Goal: Information Seeking & Learning: Understand process/instructions

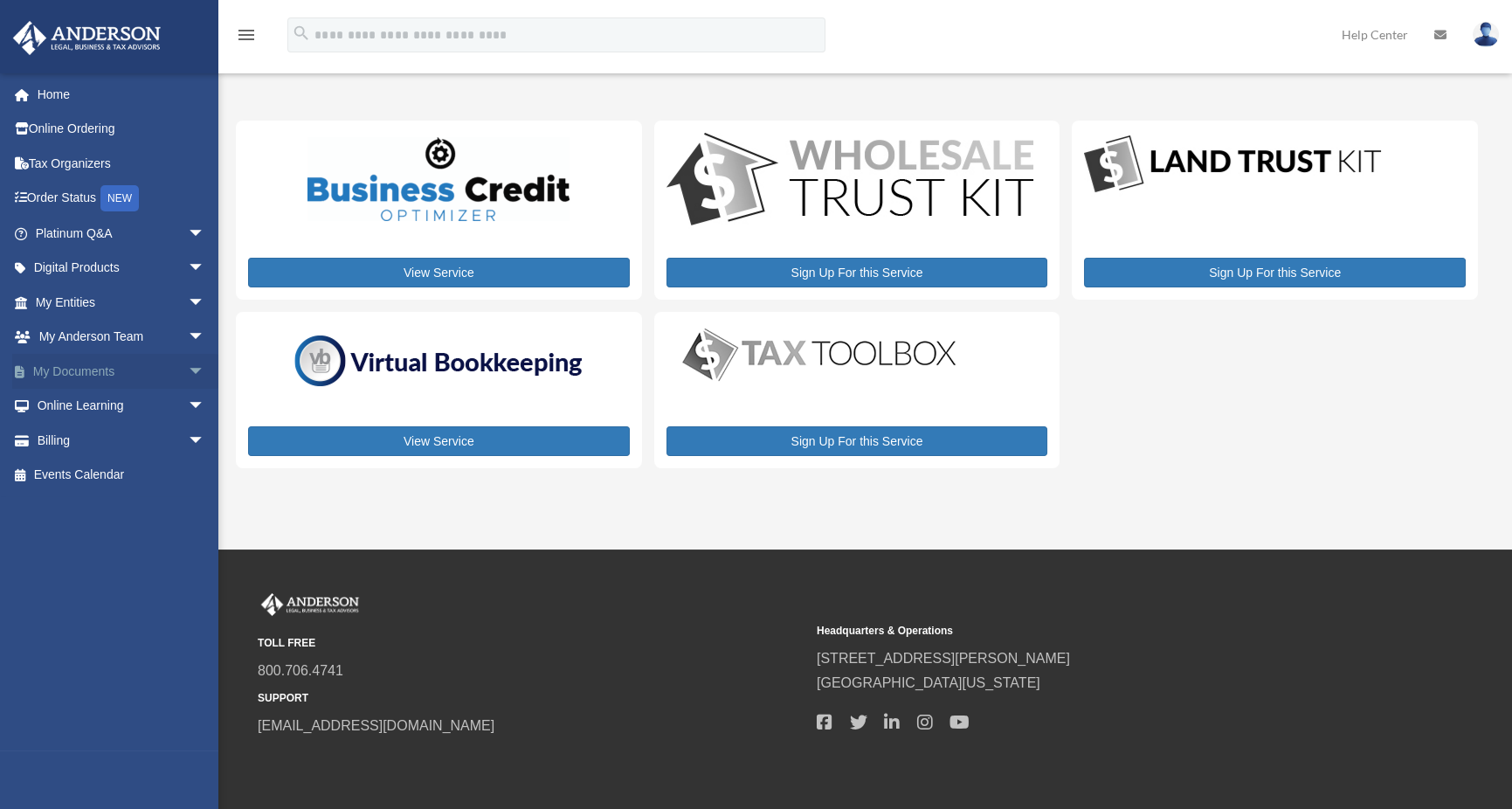
click at [188, 369] on span "arrow_drop_down" at bounding box center [205, 372] width 35 height 36
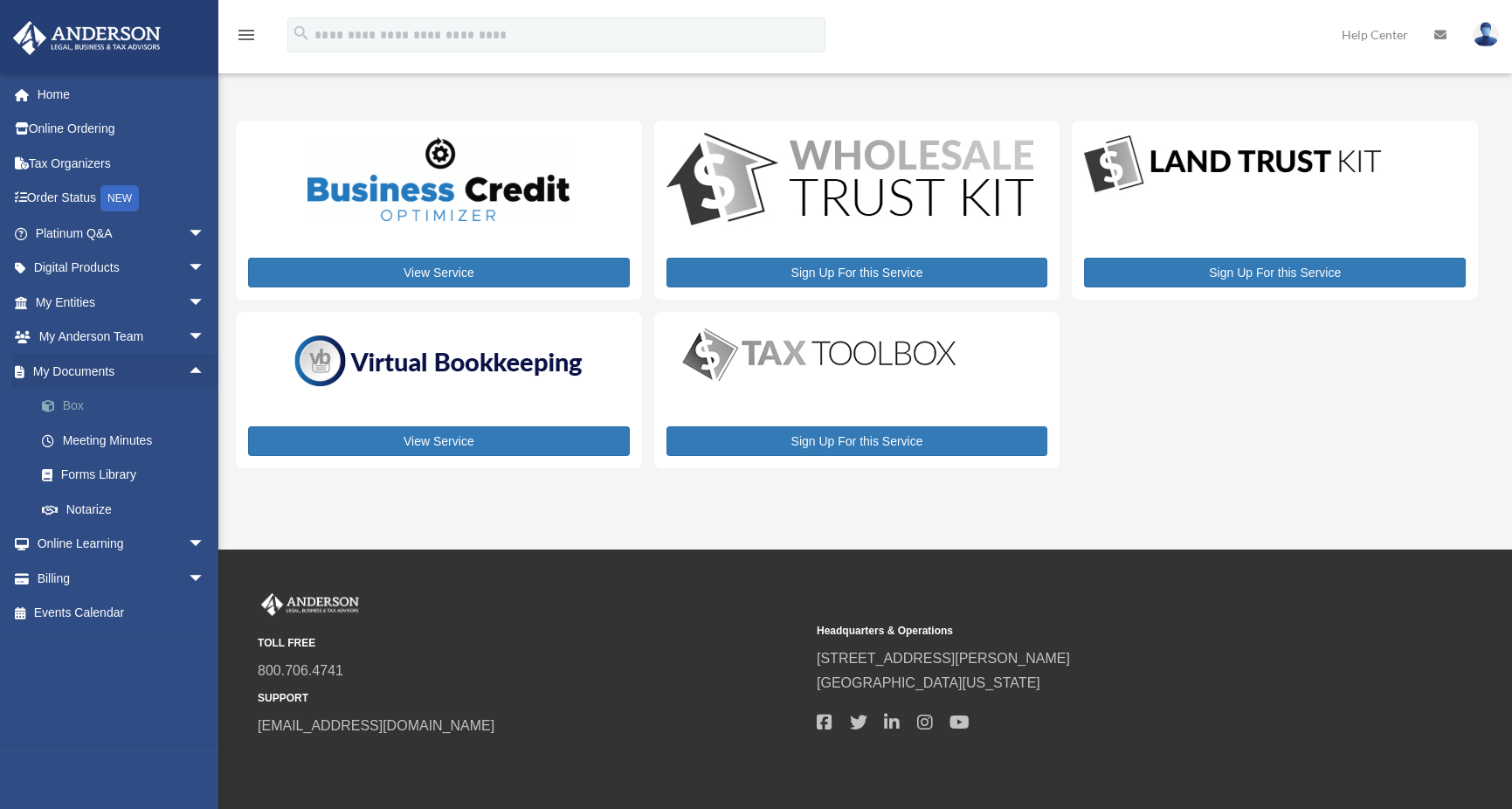
click at [78, 401] on link "Box" at bounding box center [128, 406] width 207 height 35
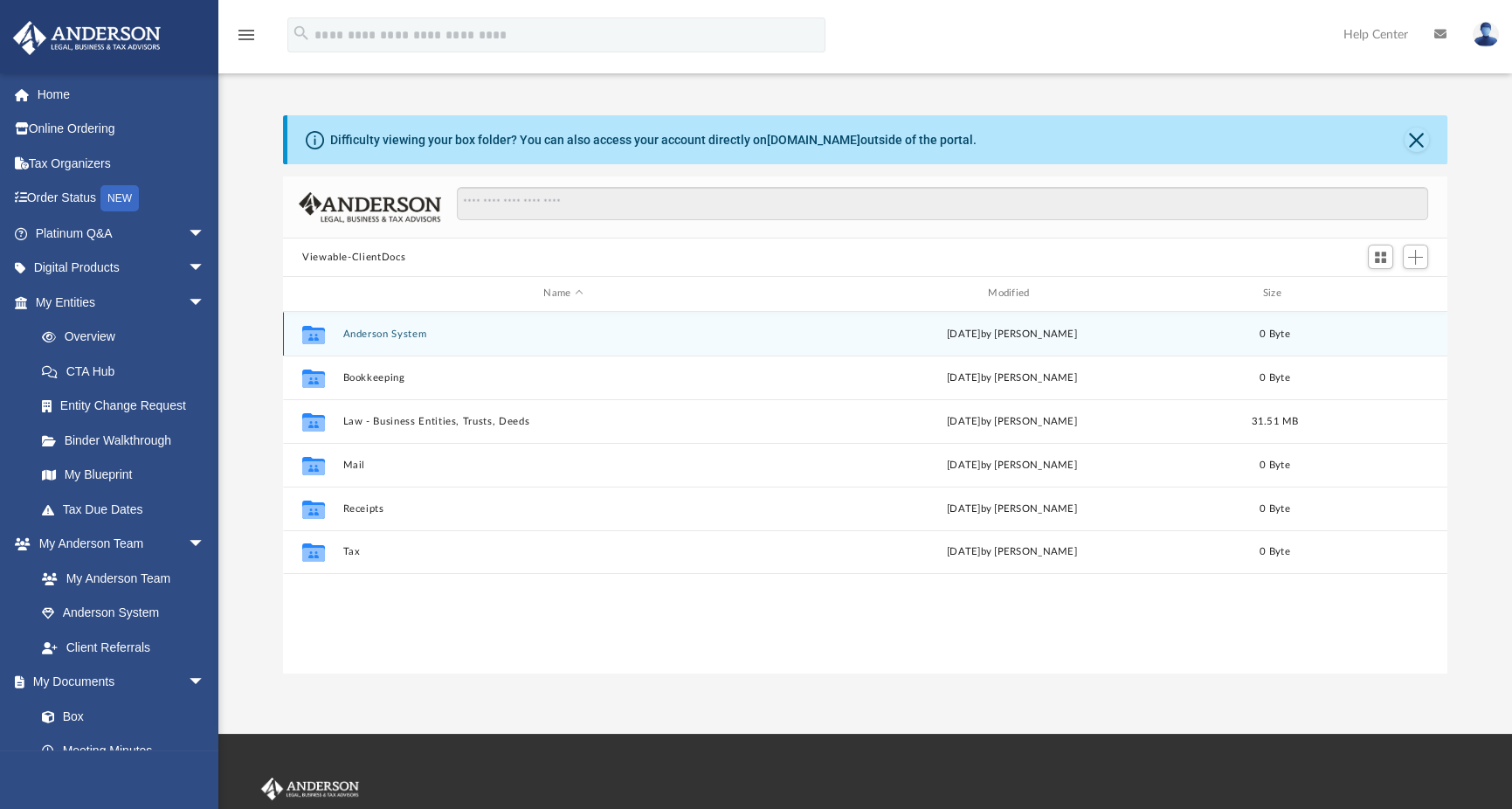
scroll to position [384, 1151]
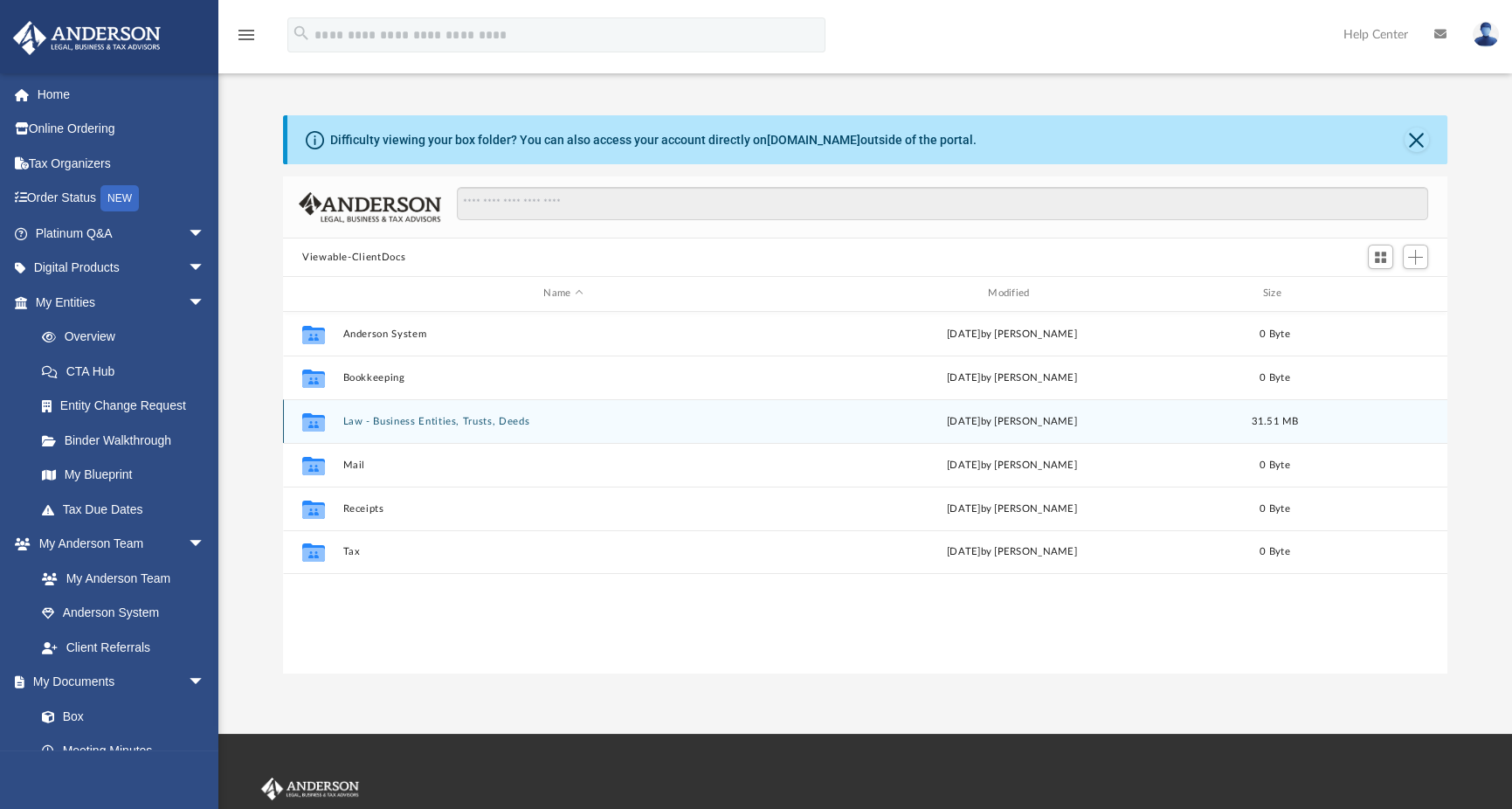
click at [540, 420] on button "Law - Business Entities, Trusts, Deeds" at bounding box center [564, 421] width 442 height 11
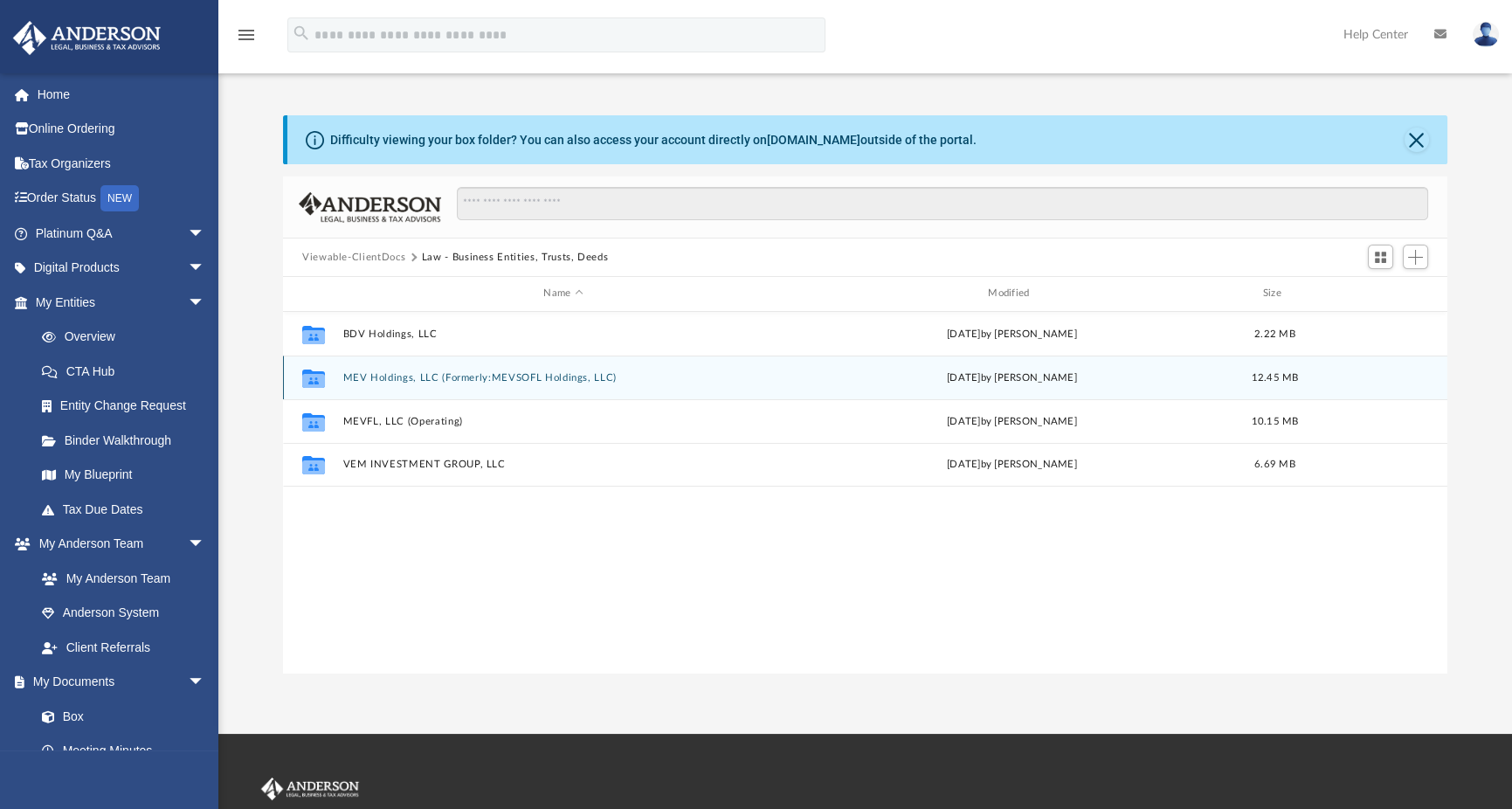
click at [533, 375] on button "MEV Holdings, LLC (Formerly:MEVSOFL Holdings, LLC)" at bounding box center [564, 377] width 442 height 11
click at [377, 372] on button "Initial Docs" at bounding box center [564, 377] width 442 height 11
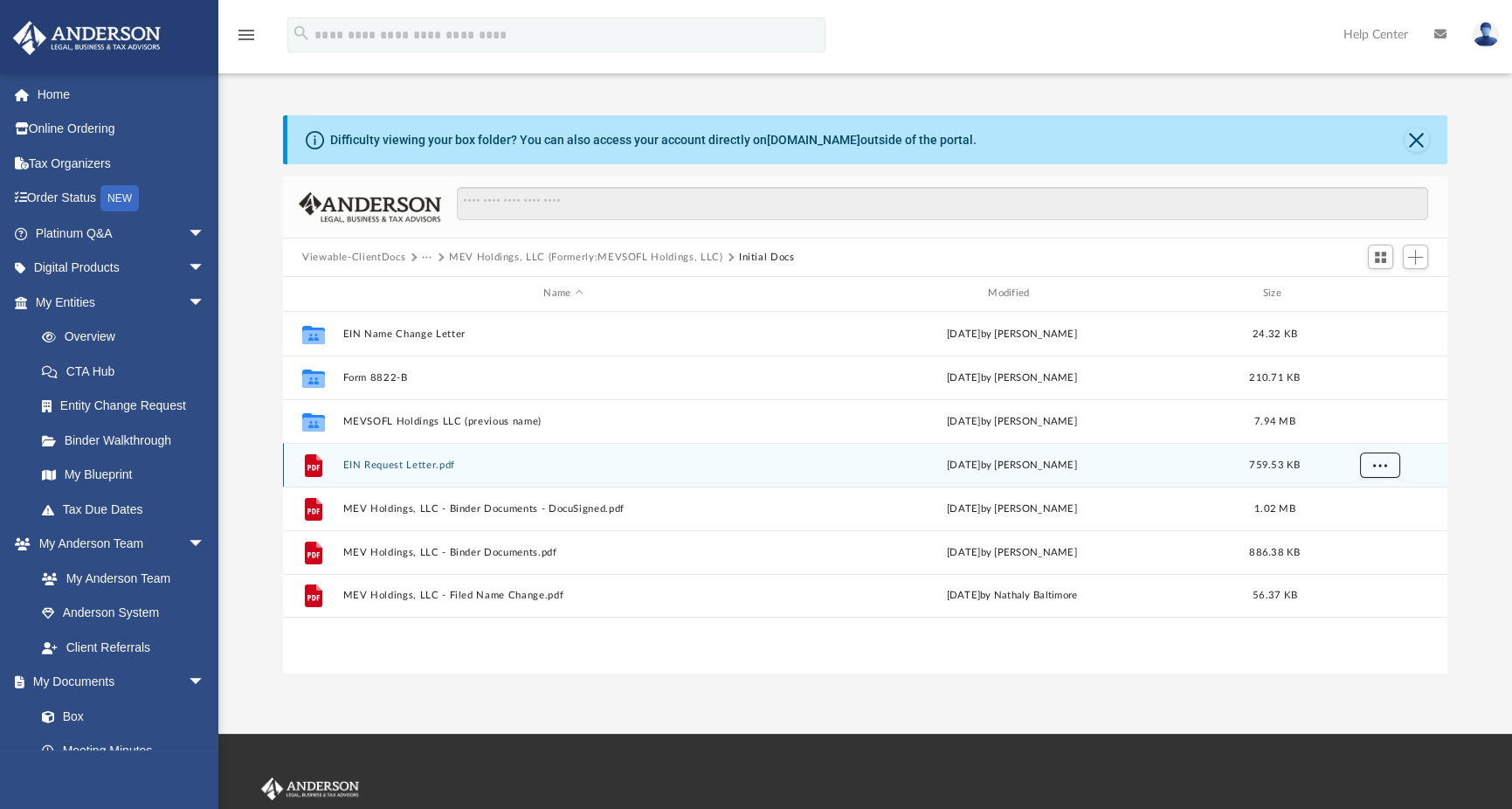
click at [1389, 464] on button "More options" at bounding box center [1380, 465] width 40 height 26
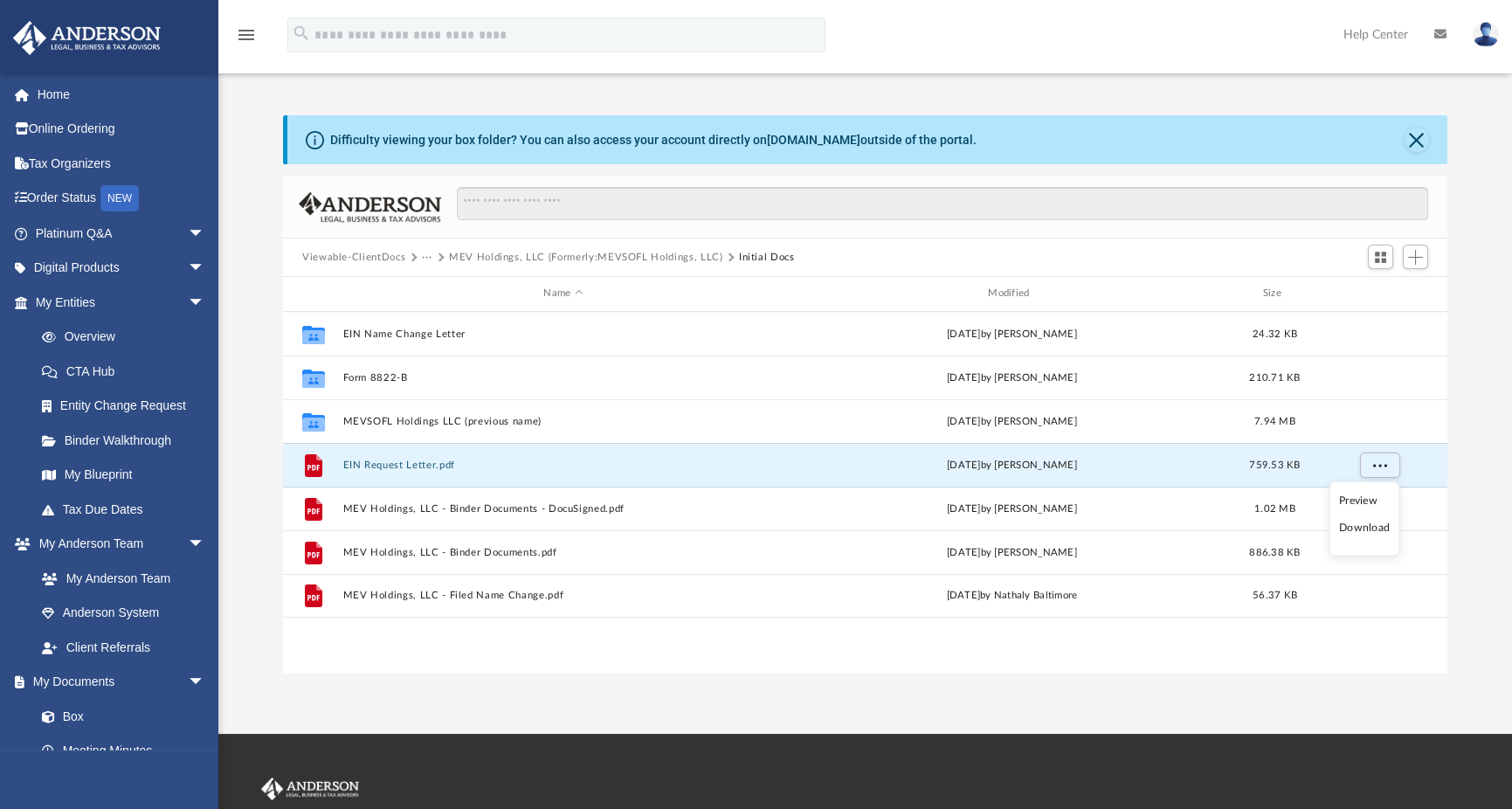
click at [1367, 531] on li "Download" at bounding box center [1364, 528] width 51 height 18
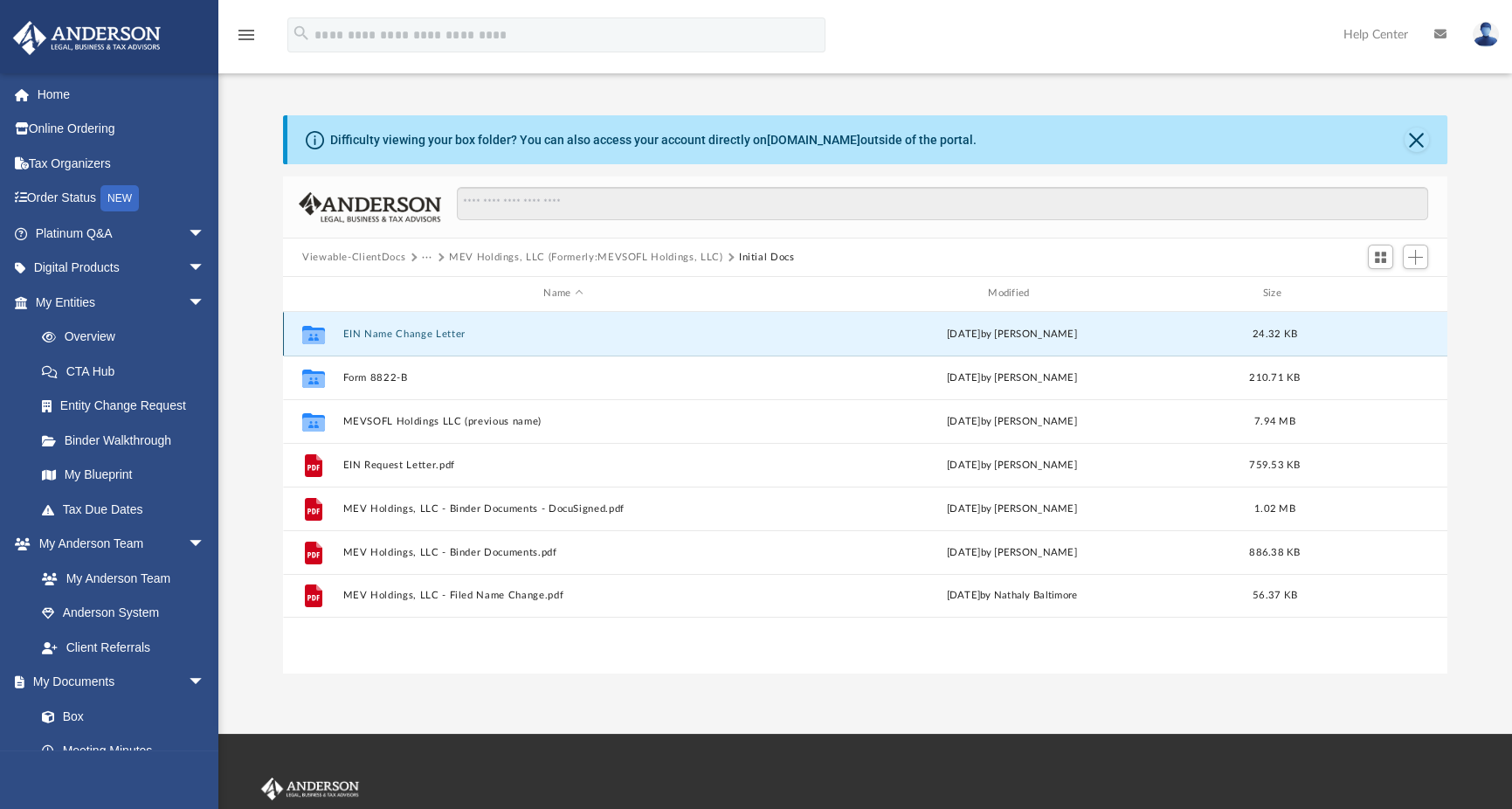
click at [406, 329] on button "EIN Name Change Letter" at bounding box center [564, 333] width 442 height 11
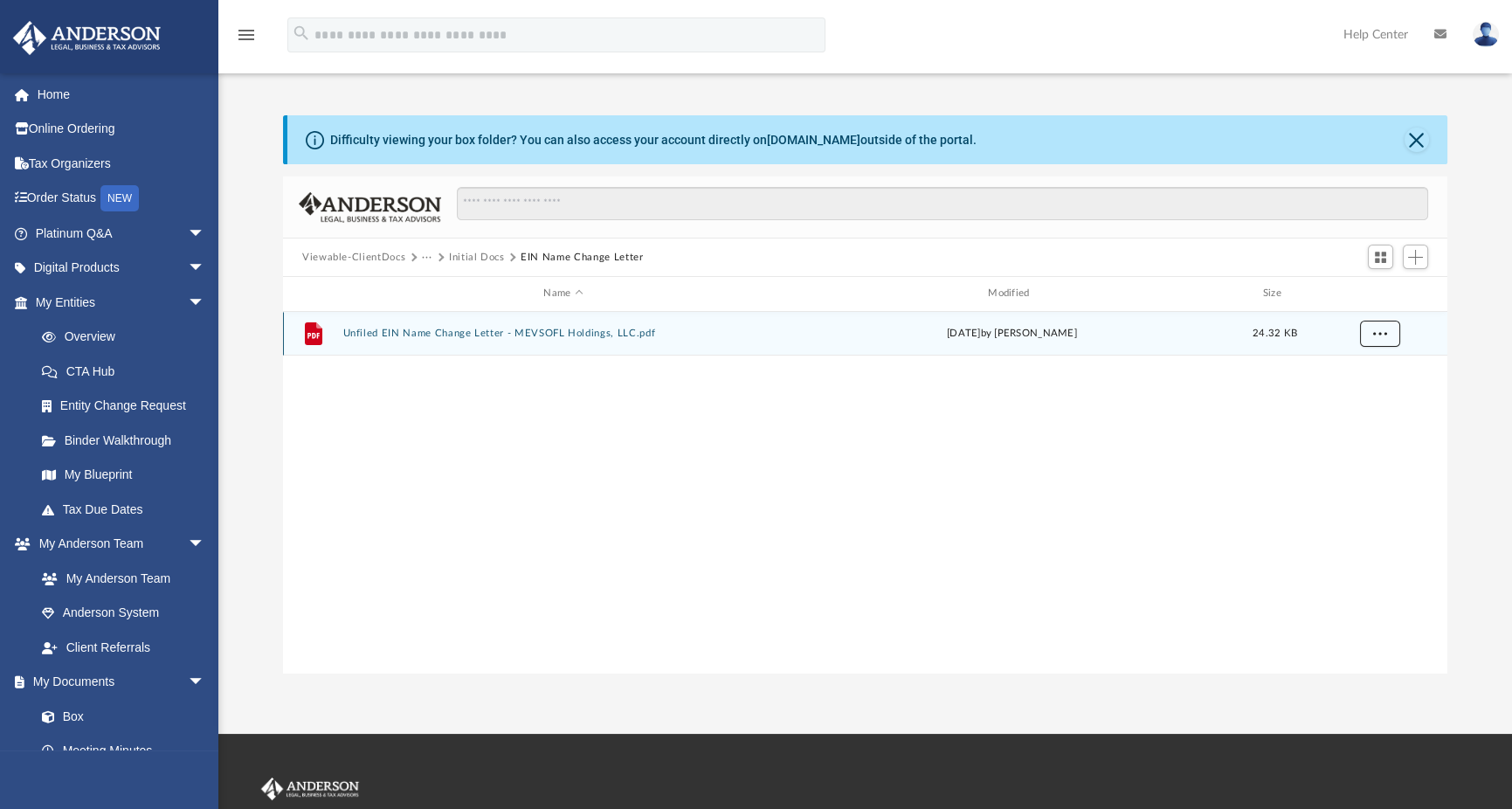
click at [1384, 332] on span "More options" at bounding box center [1381, 333] width 14 height 10
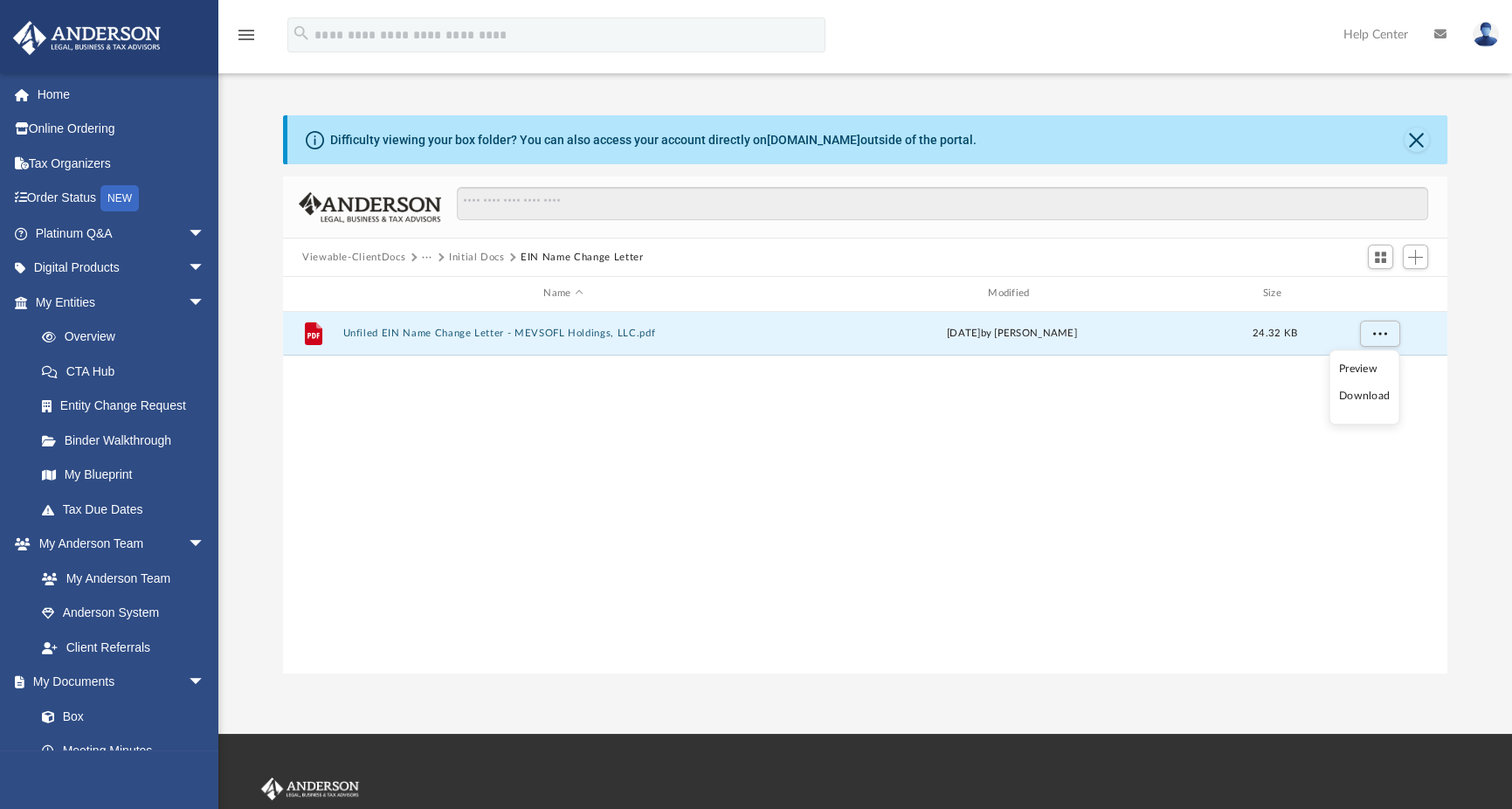
click at [1370, 398] on li "Download" at bounding box center [1364, 397] width 51 height 18
click at [1411, 252] on span "Add" at bounding box center [1416, 257] width 15 height 15
click at [1381, 292] on li "Upload" at bounding box center [1391, 293] width 56 height 18
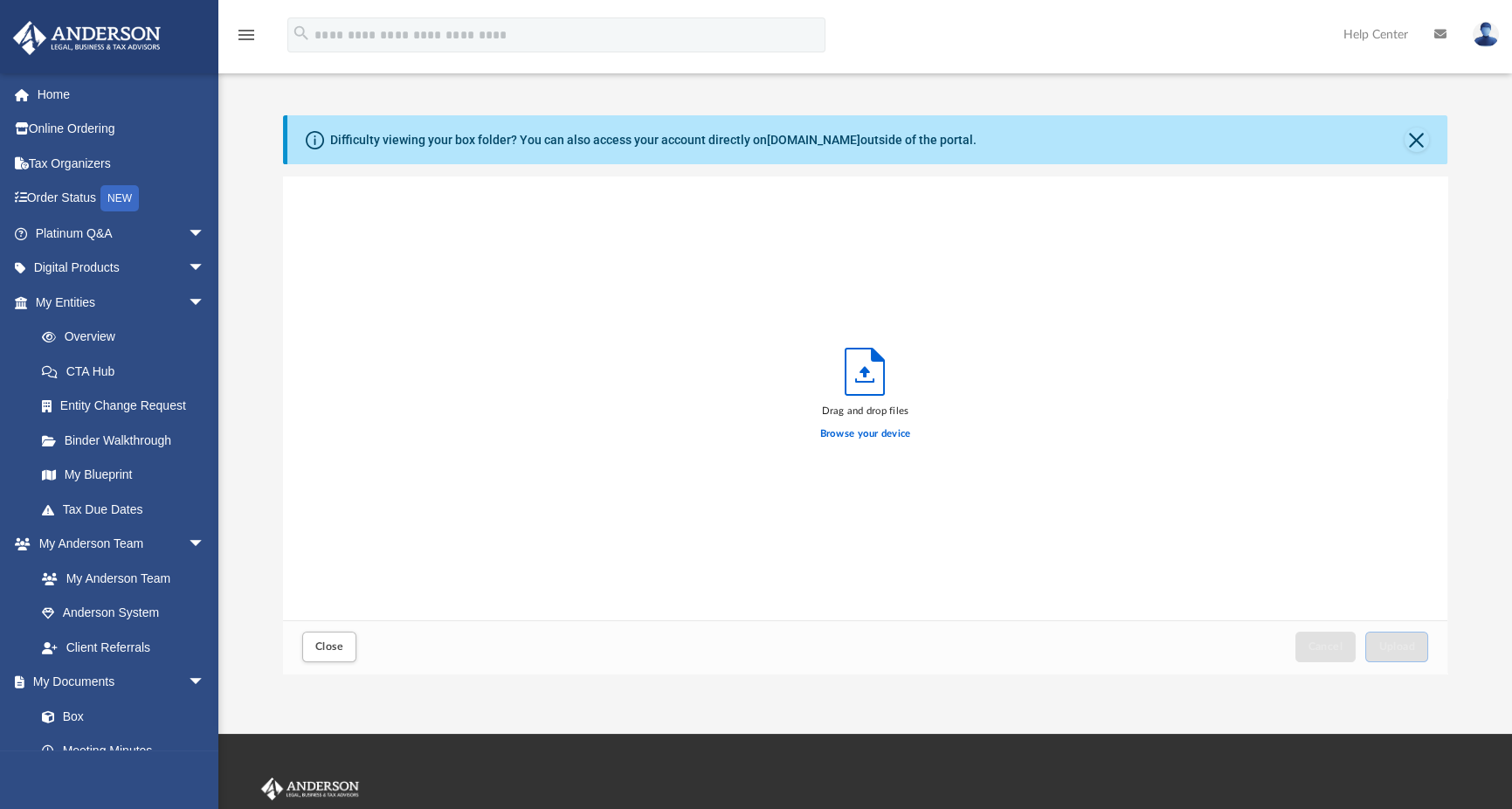
scroll to position [430, 1151]
click at [1416, 138] on button "Close" at bounding box center [1417, 139] width 25 height 25
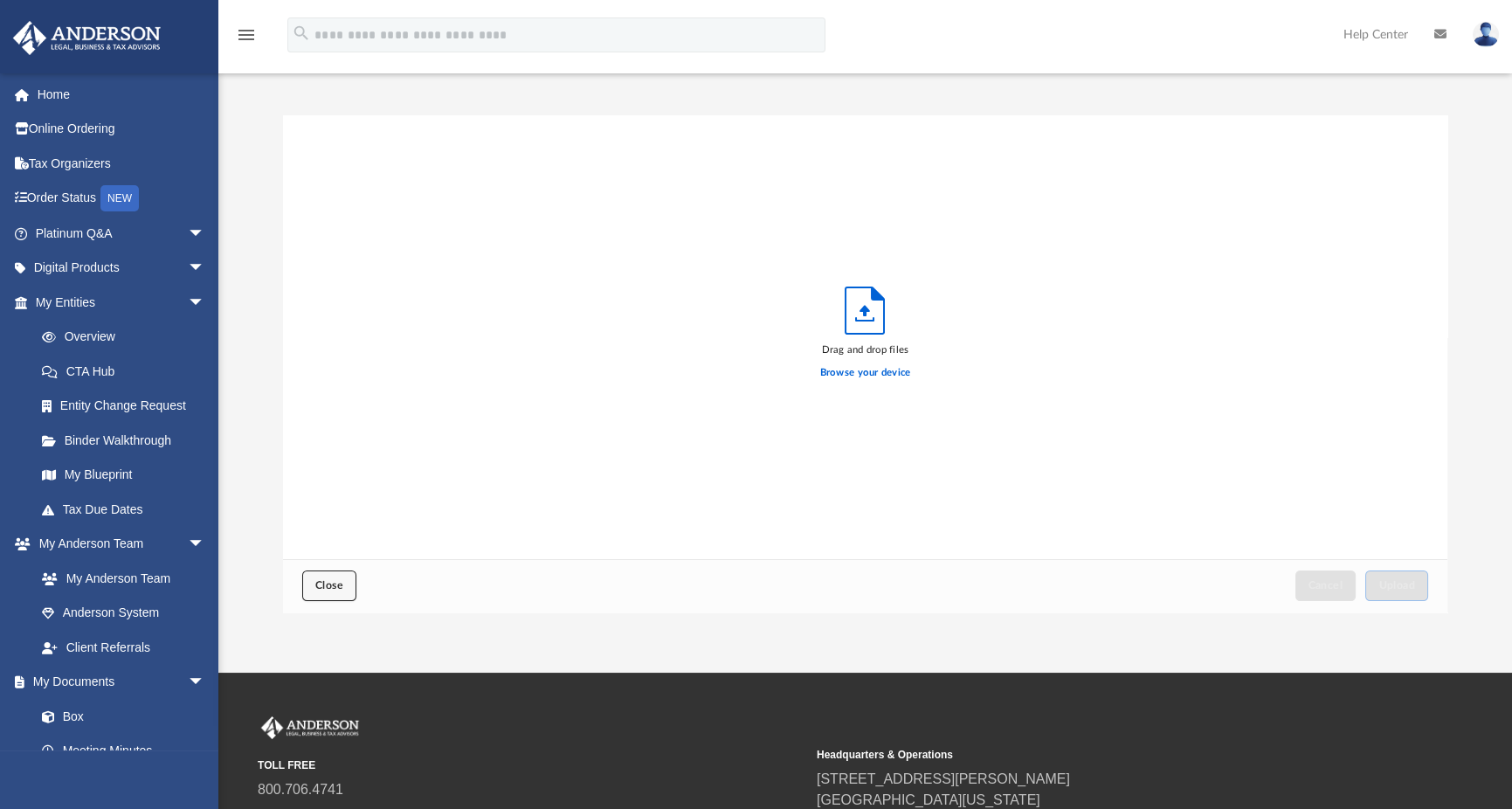
click at [327, 591] on span "Close" at bounding box center [329, 585] width 28 height 11
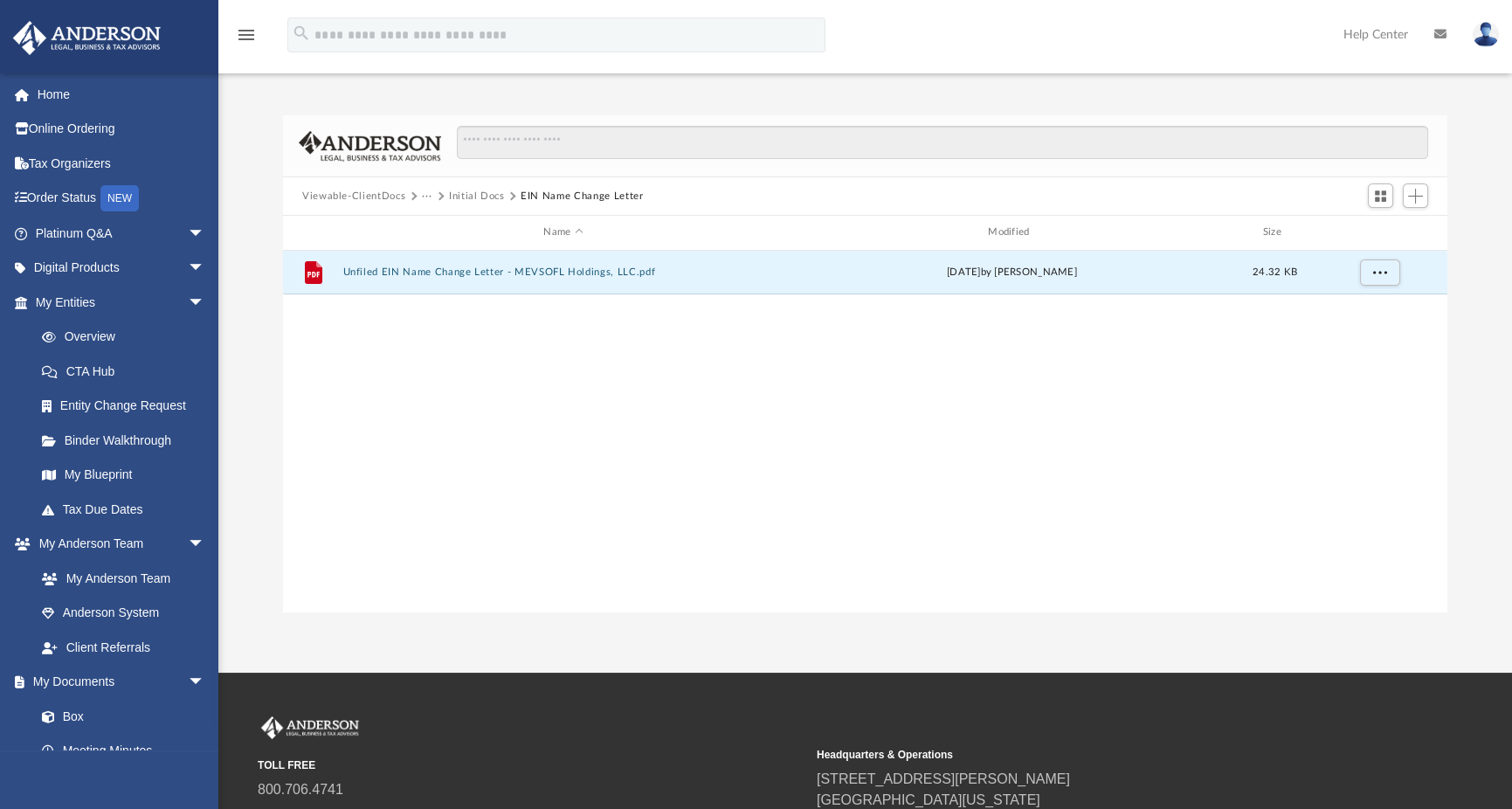
click at [472, 197] on button "Initial Docs" at bounding box center [476, 197] width 56 height 16
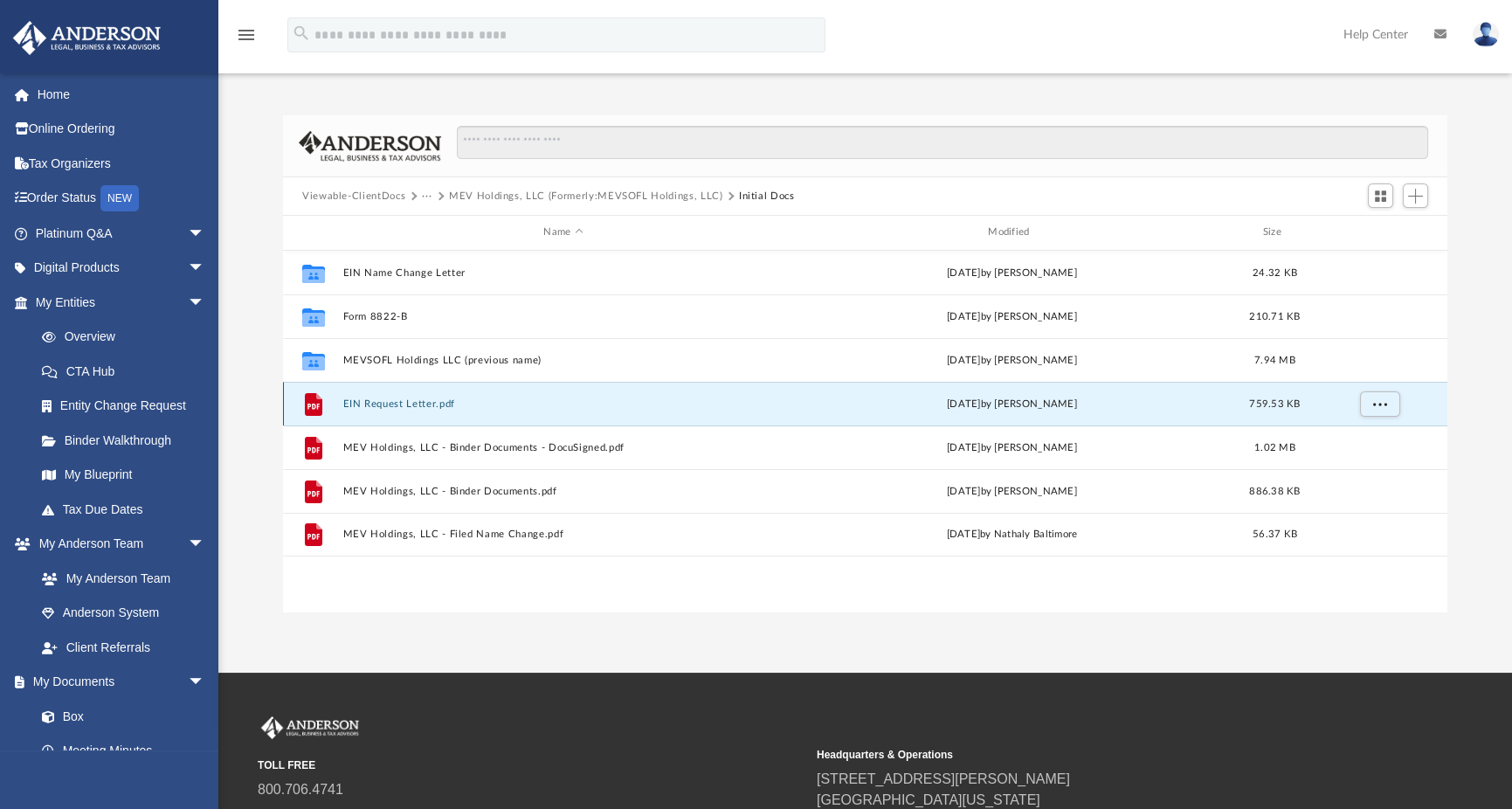
click at [427, 401] on button "EIN Request Letter.pdf" at bounding box center [564, 403] width 442 height 11
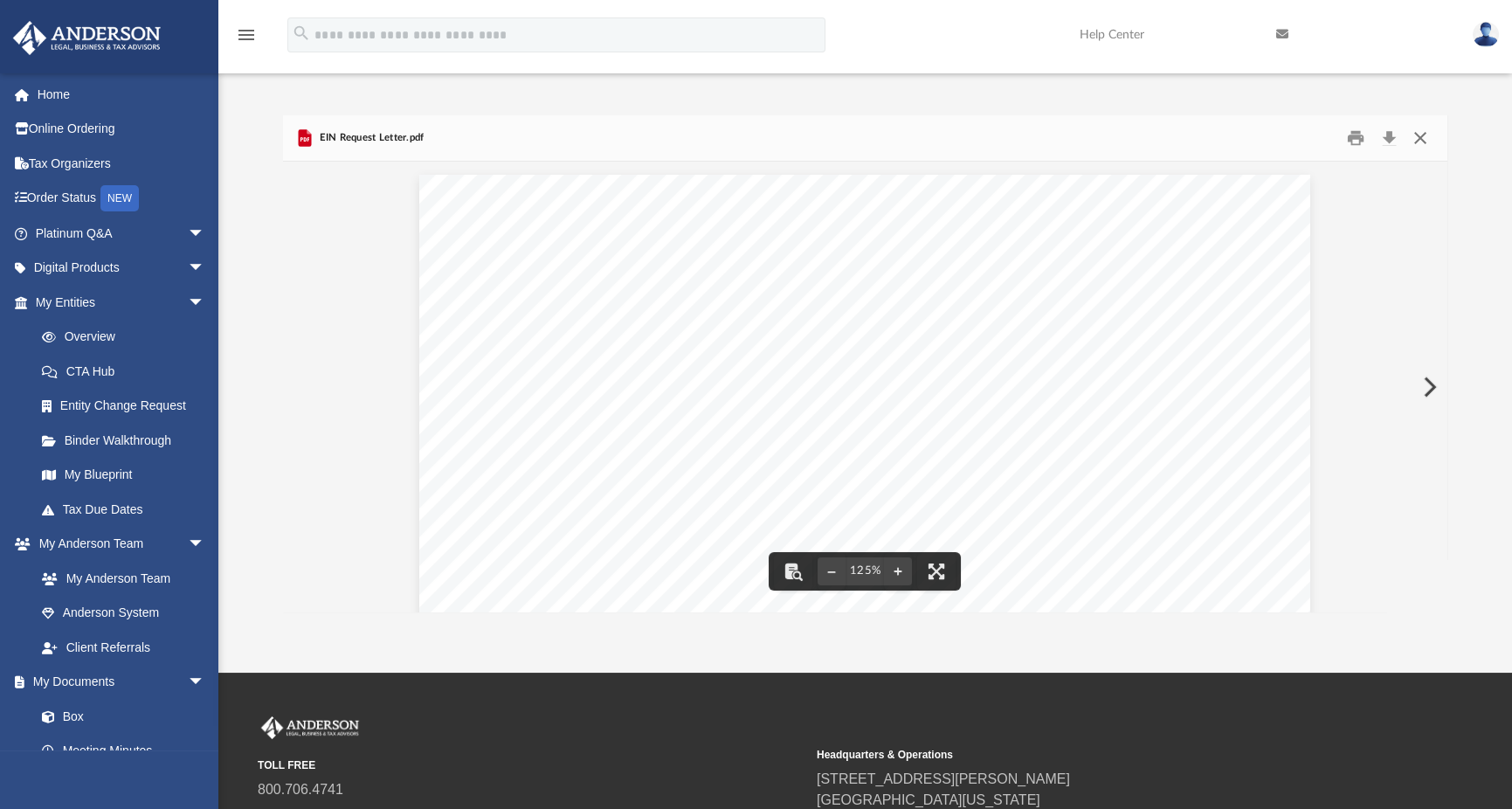
click at [1418, 140] on button "Close" at bounding box center [1420, 138] width 32 height 27
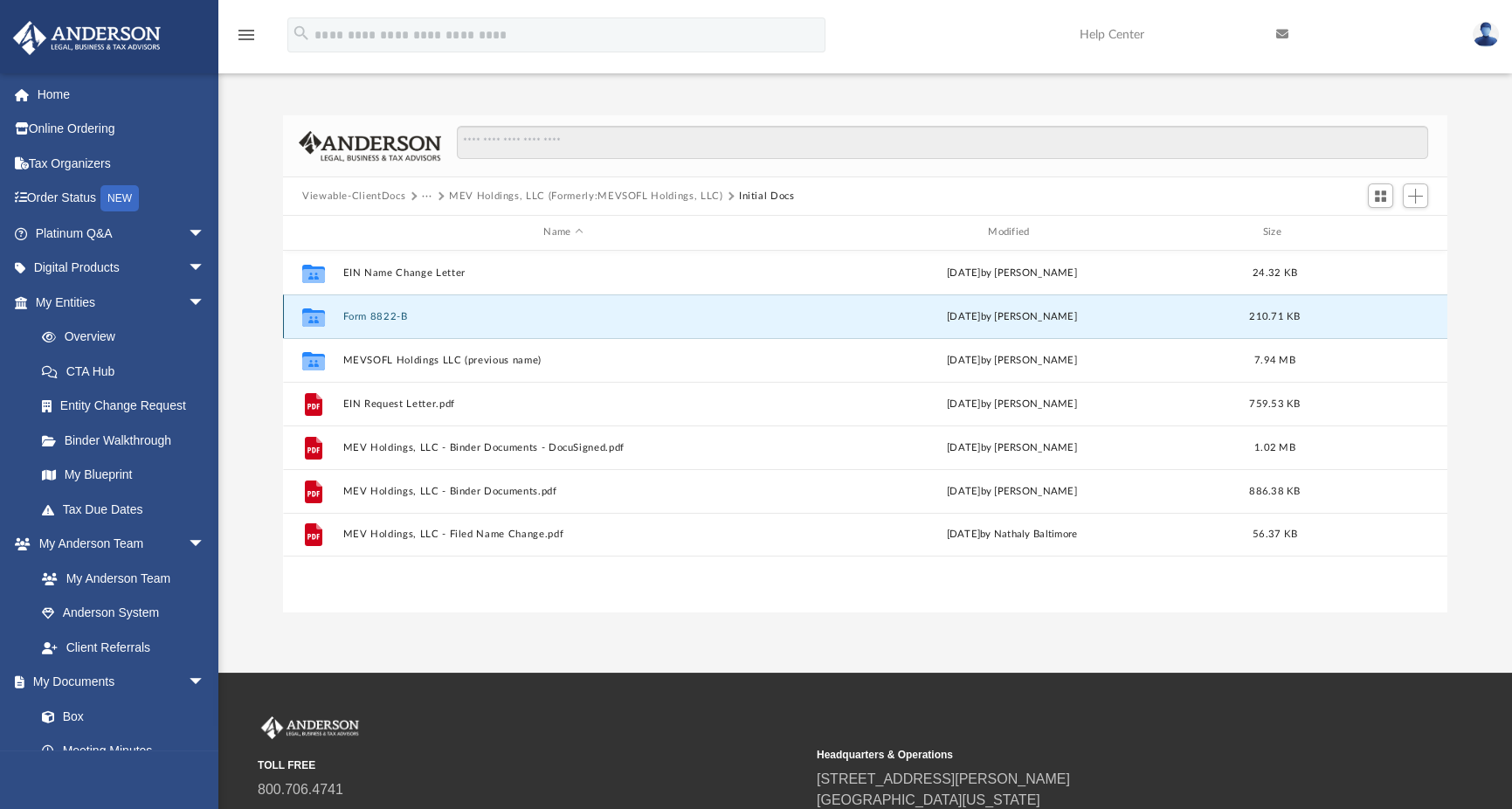
click at [377, 313] on button "Form 8822-B" at bounding box center [564, 316] width 442 height 11
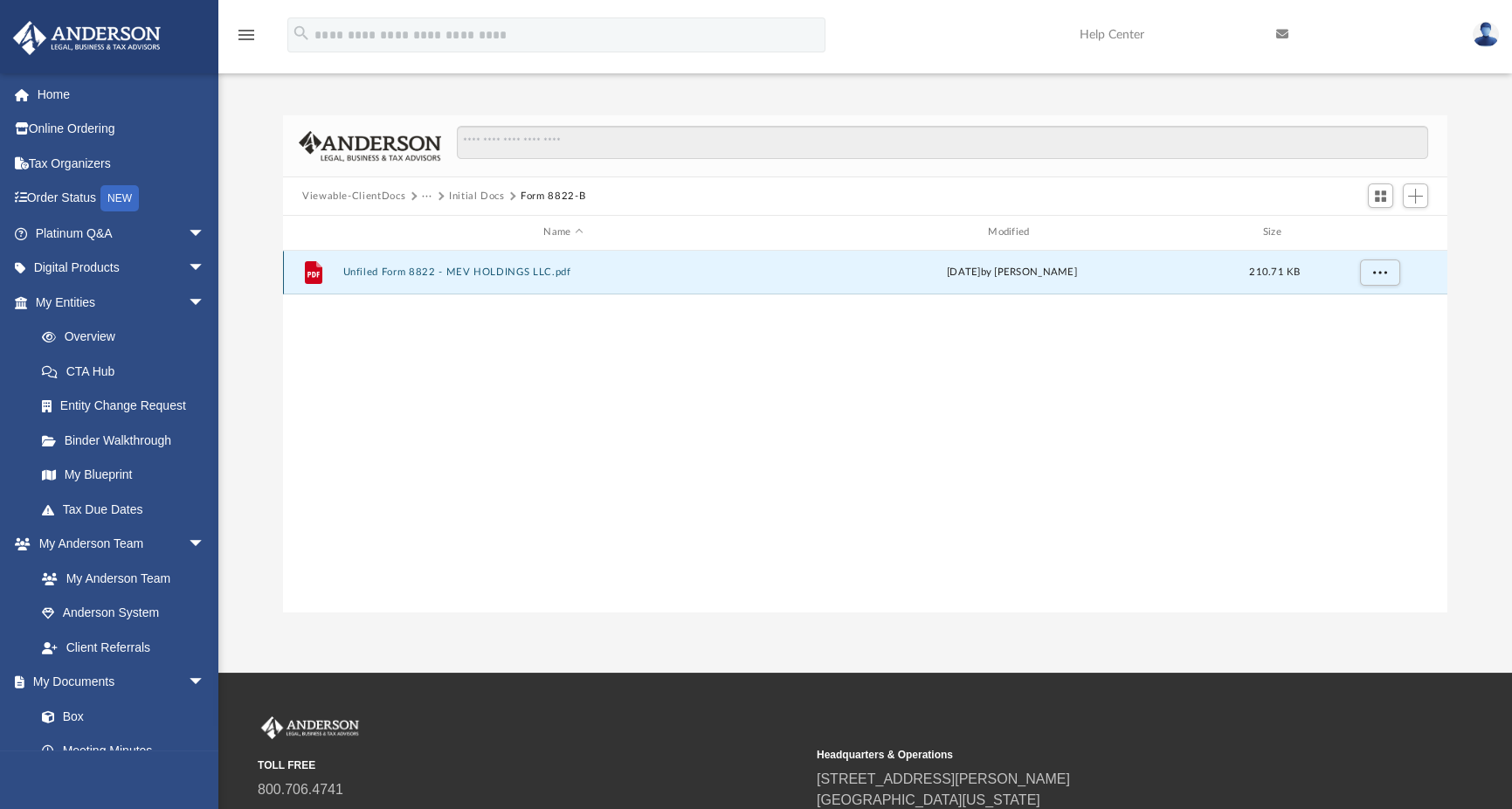
click at [506, 271] on button "Unfiled Form 8822 - MEV HOLDINGS LLC.pdf" at bounding box center [564, 272] width 442 height 11
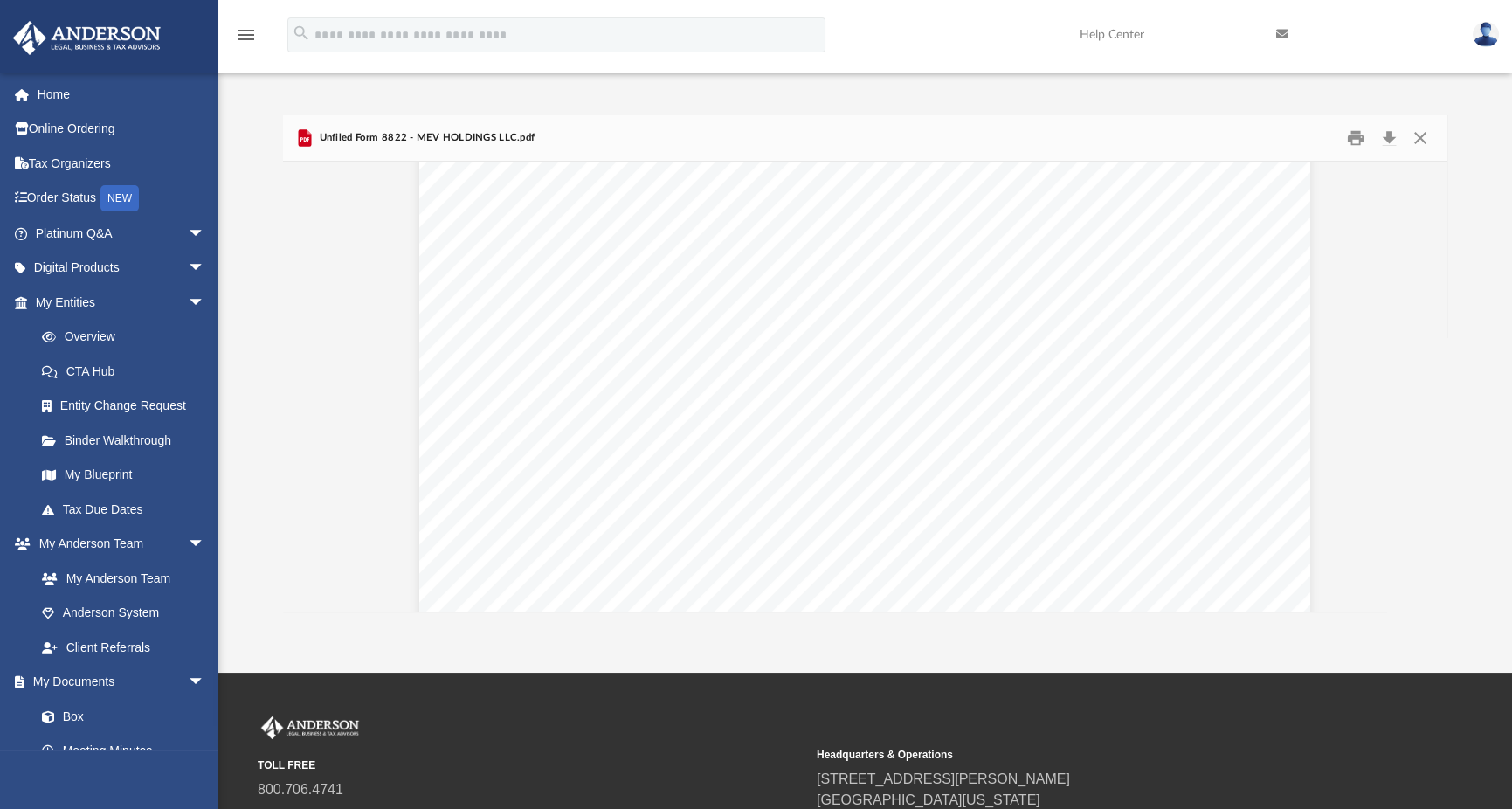
scroll to position [612, 0]
click at [1357, 140] on button "Print" at bounding box center [1356, 138] width 35 height 27
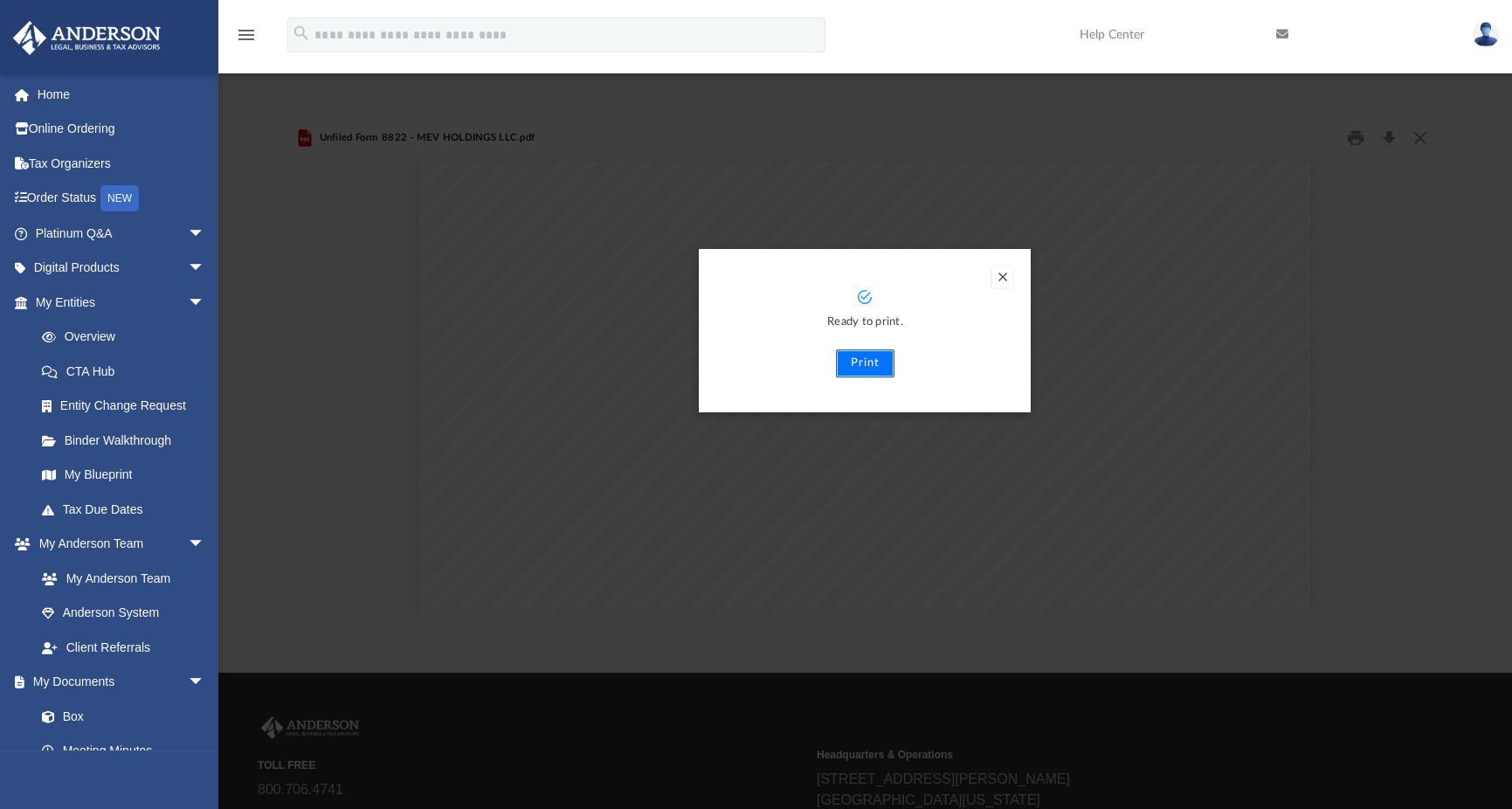
click at [868, 366] on button "Print" at bounding box center [864, 363] width 59 height 28
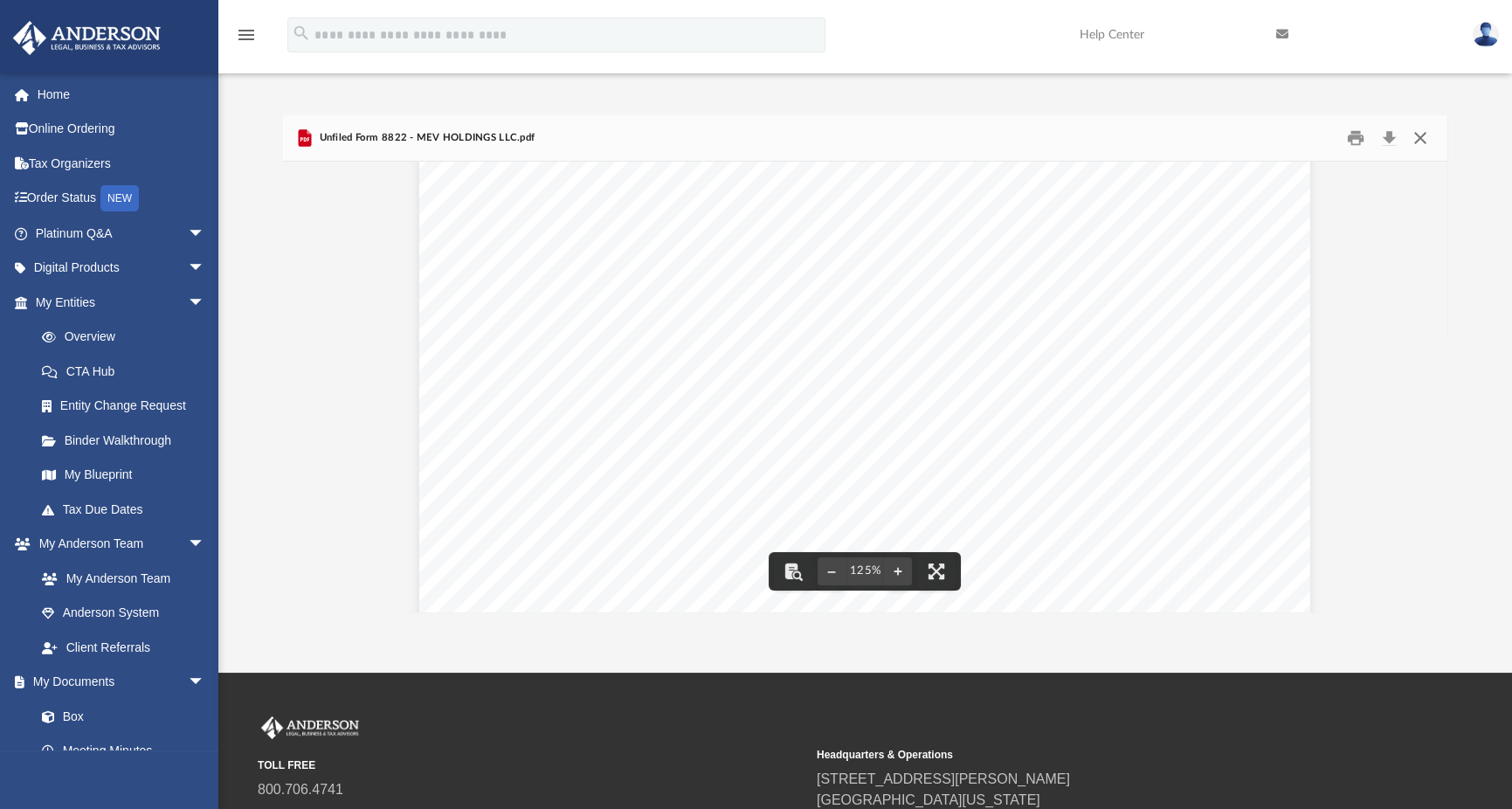
click at [1419, 137] on button "Close" at bounding box center [1420, 138] width 32 height 27
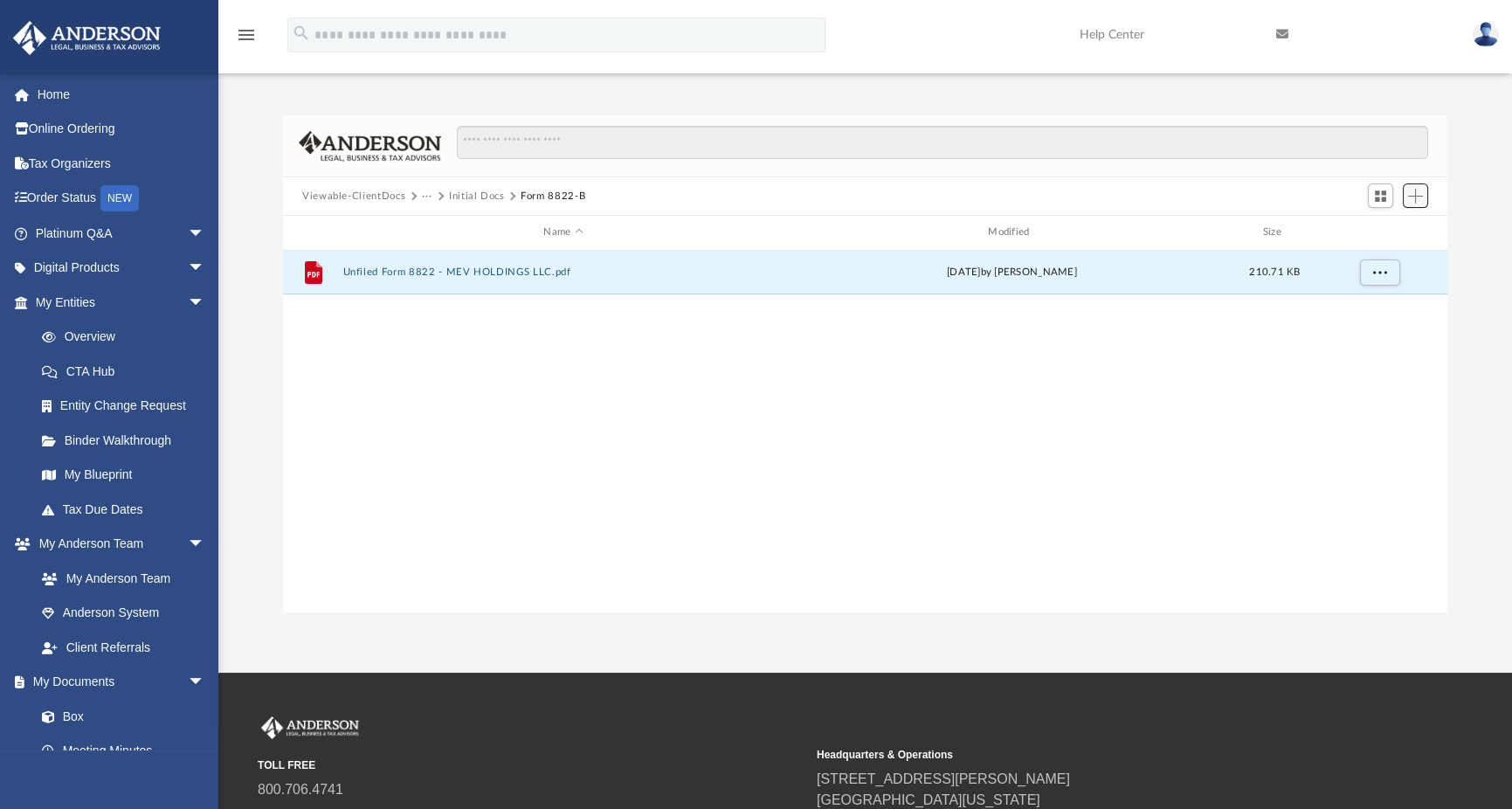
click at [1416, 193] on span "Add" at bounding box center [1416, 196] width 15 height 15
click at [1379, 233] on li "Upload" at bounding box center [1391, 231] width 56 height 18
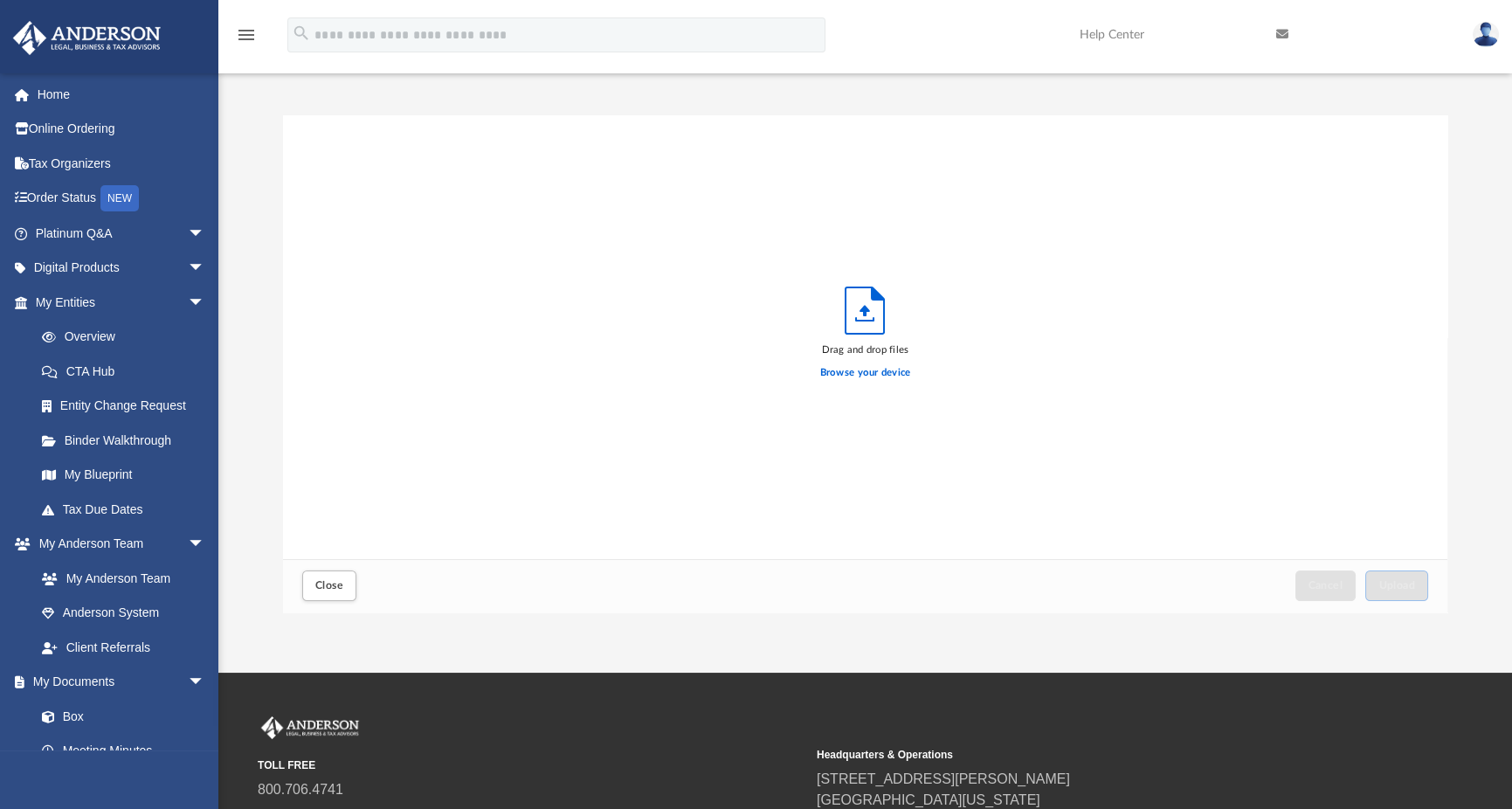
scroll to position [430, 1151]
click at [849, 373] on label "Browse your device" at bounding box center [865, 373] width 91 height 16
click at [0, 0] on input "Browse your device" at bounding box center [0, 0] width 0 height 0
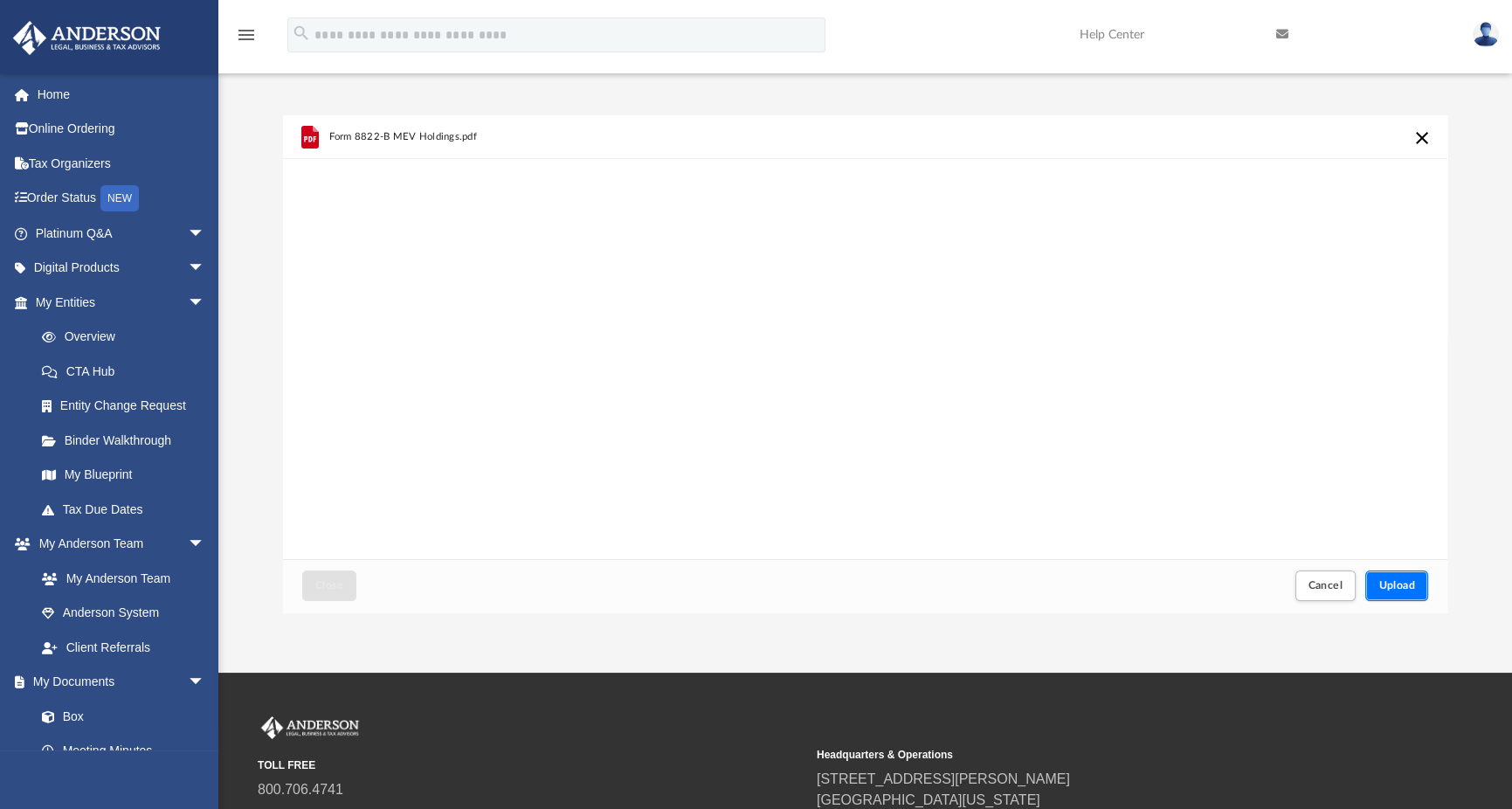
click at [1399, 585] on span "Upload" at bounding box center [1397, 585] width 37 height 11
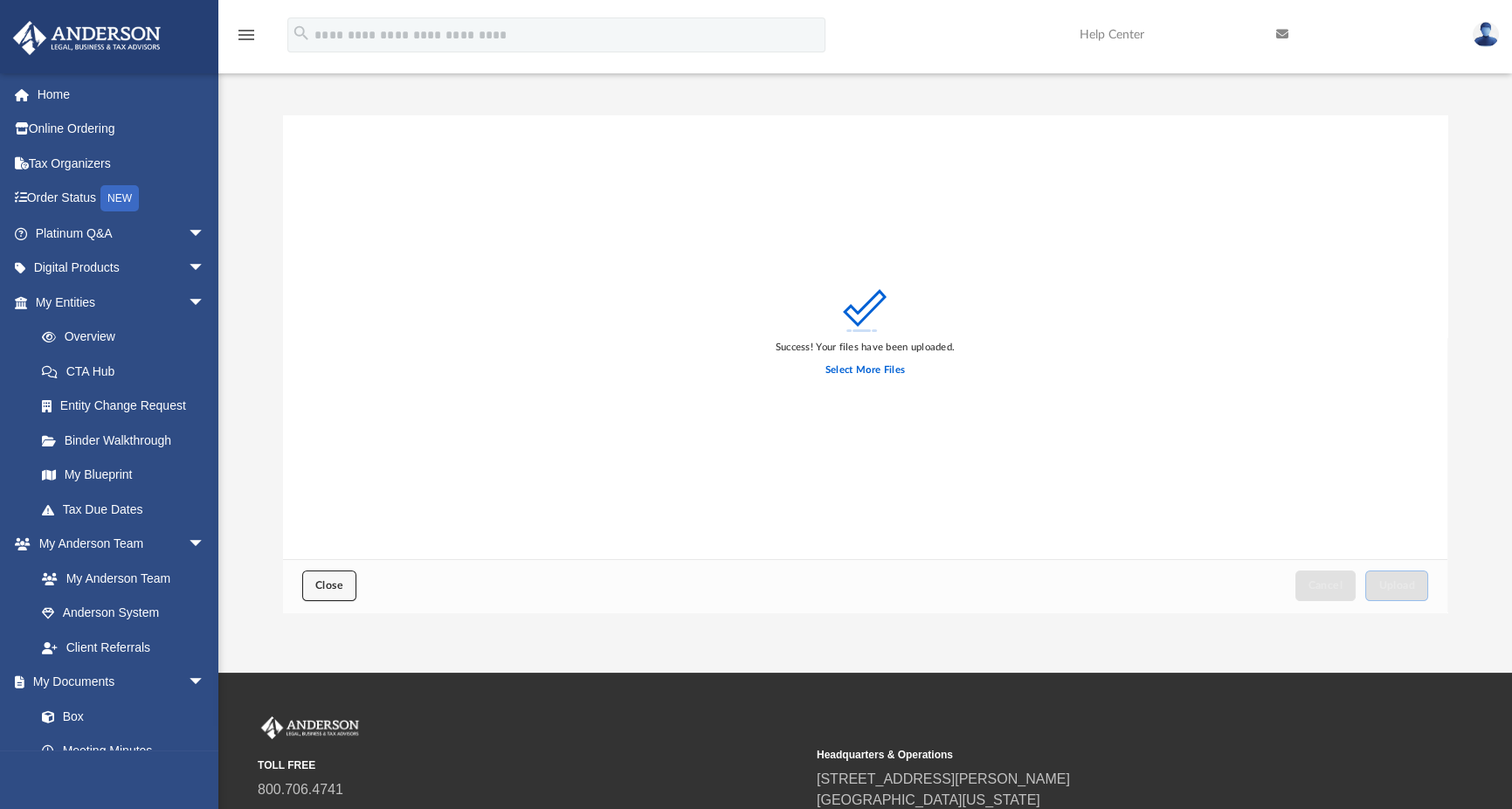
click at [330, 586] on span "Close" at bounding box center [329, 585] width 28 height 11
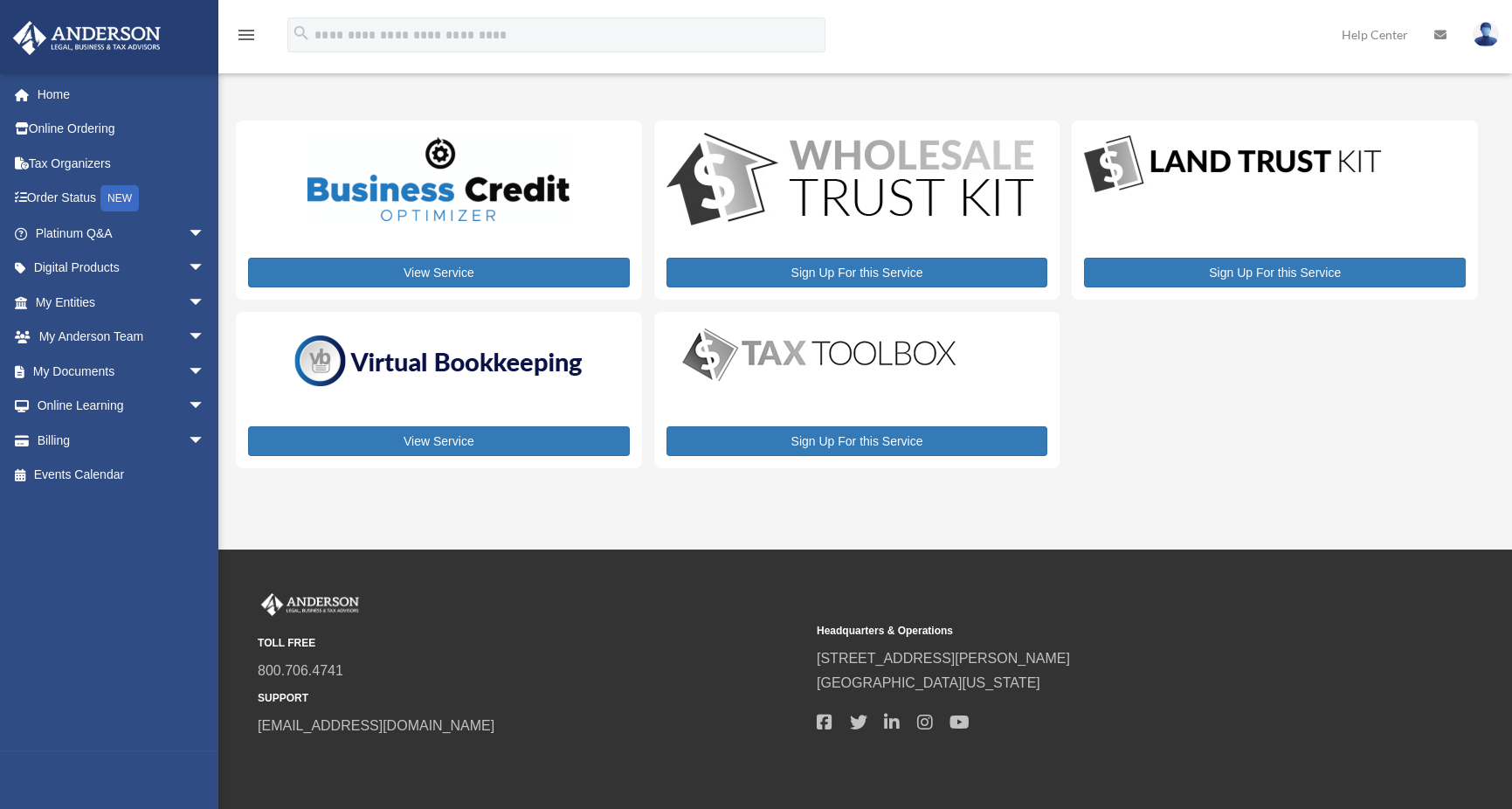
click at [1485, 36] on img at bounding box center [1486, 34] width 26 height 25
click at [1219, 66] on div "menu search Site Menu add ejbmail@yahoo.com My Profile Reset Password Logout He…" at bounding box center [756, 43] width 1486 height 60
click at [188, 443] on span "arrow_drop_down" at bounding box center [205, 441] width 35 height 36
click at [188, 408] on span "arrow_drop_down" at bounding box center [205, 407] width 35 height 36
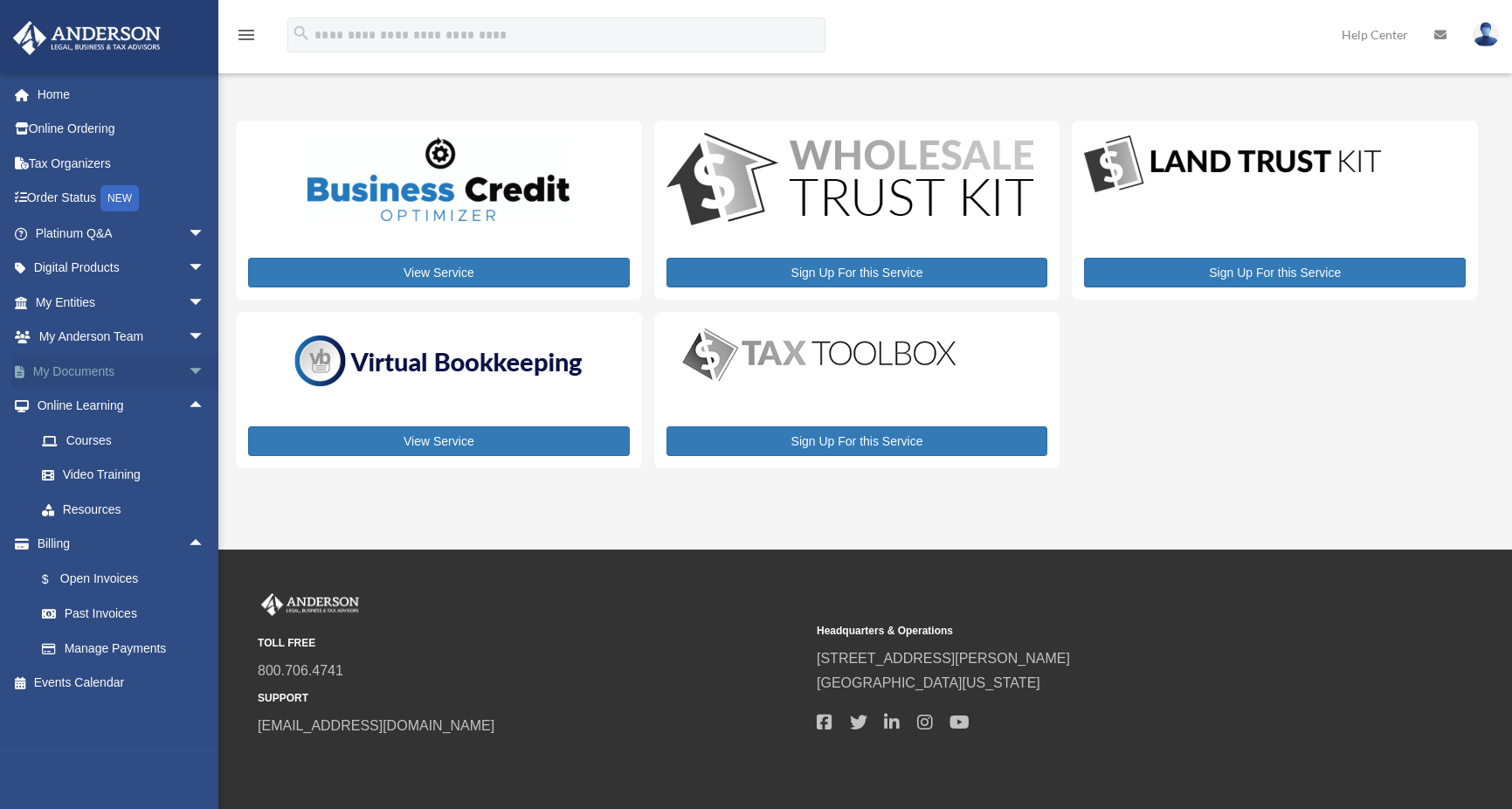
click at [188, 369] on span "arrow_drop_down" at bounding box center [205, 372] width 35 height 36
click at [188, 341] on span "arrow_drop_down" at bounding box center [205, 337] width 35 height 36
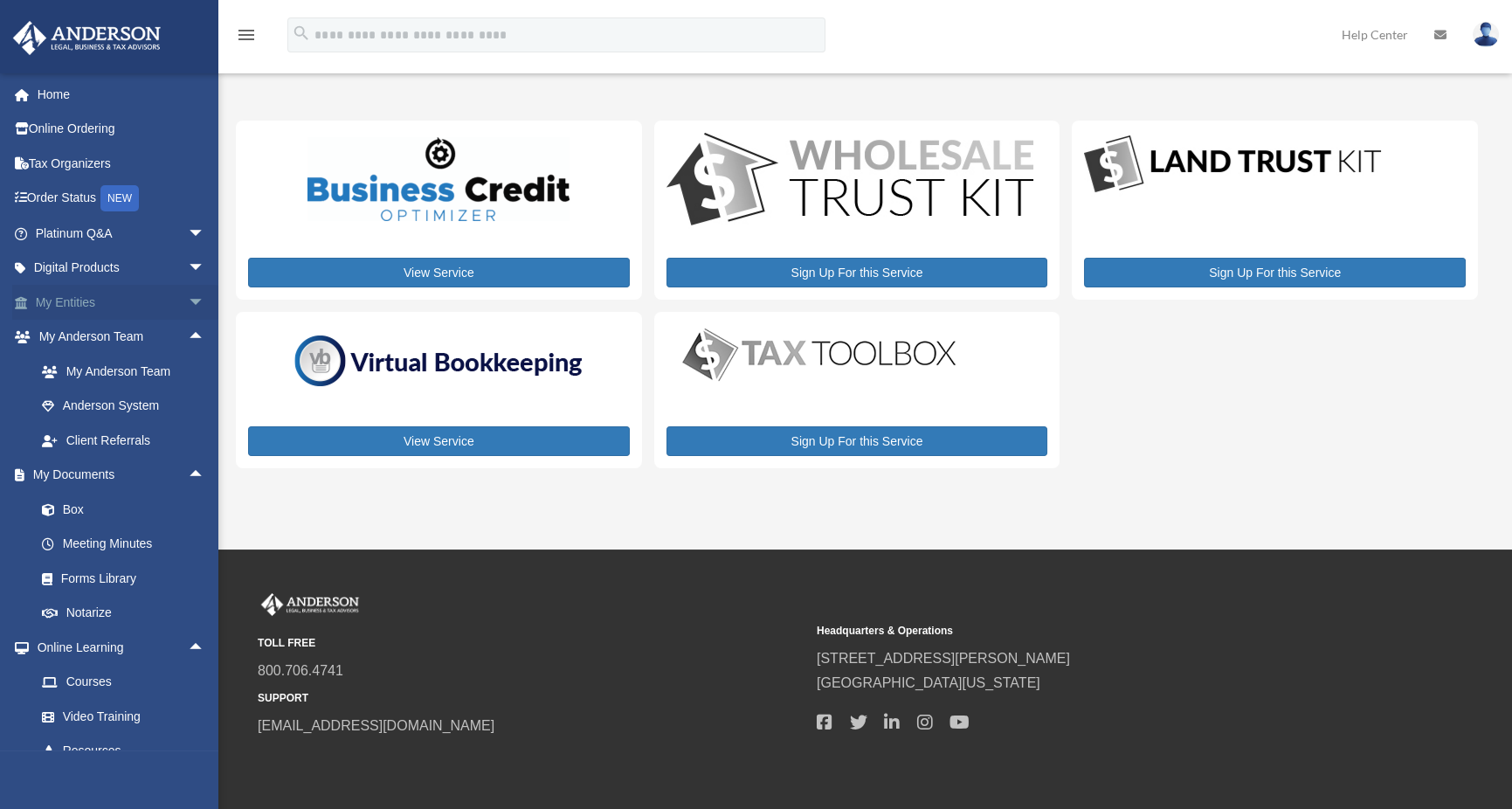
click at [188, 304] on span "arrow_drop_down" at bounding box center [205, 303] width 35 height 36
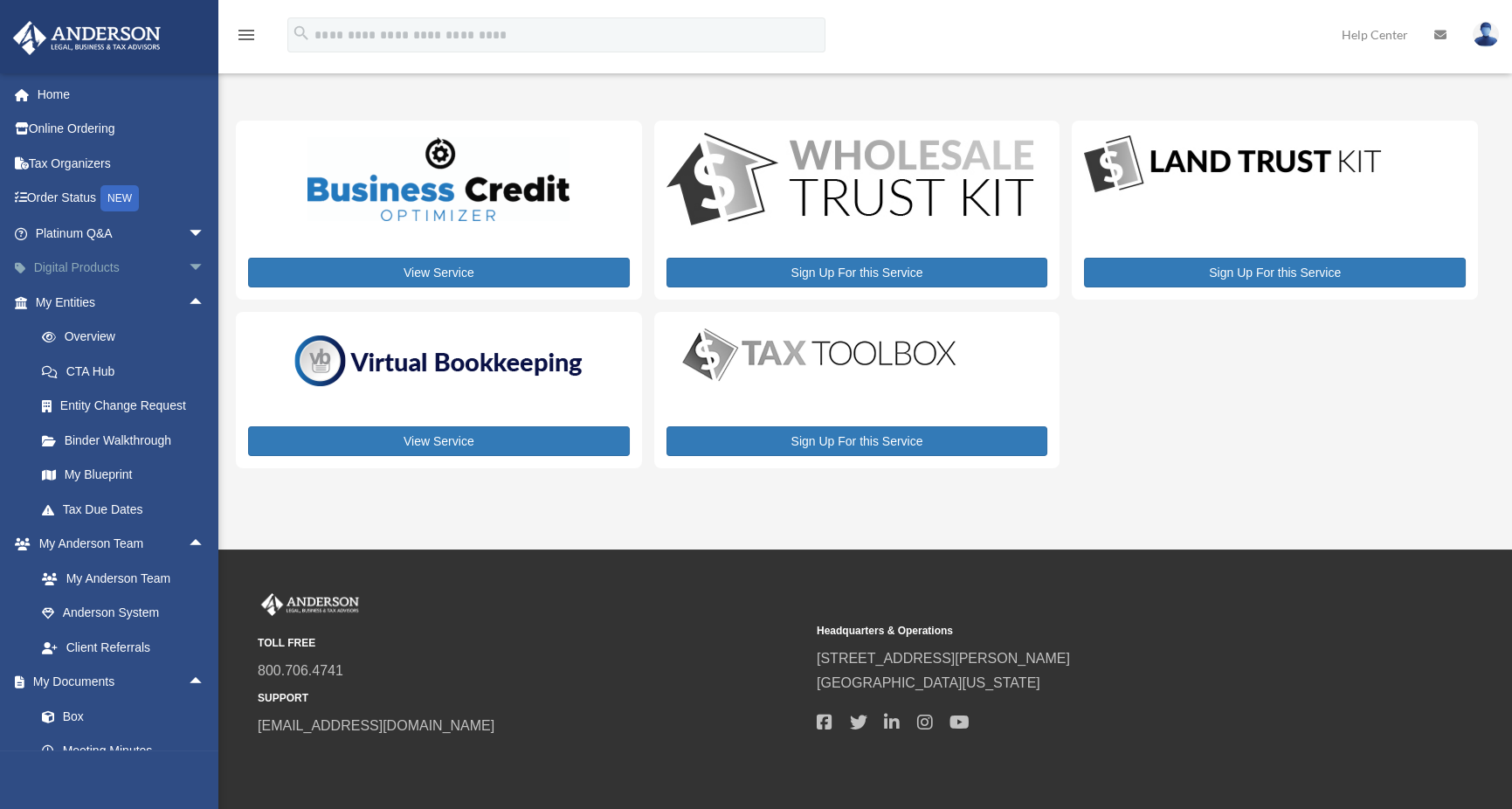
click at [188, 270] on span "arrow_drop_down" at bounding box center [205, 269] width 35 height 36
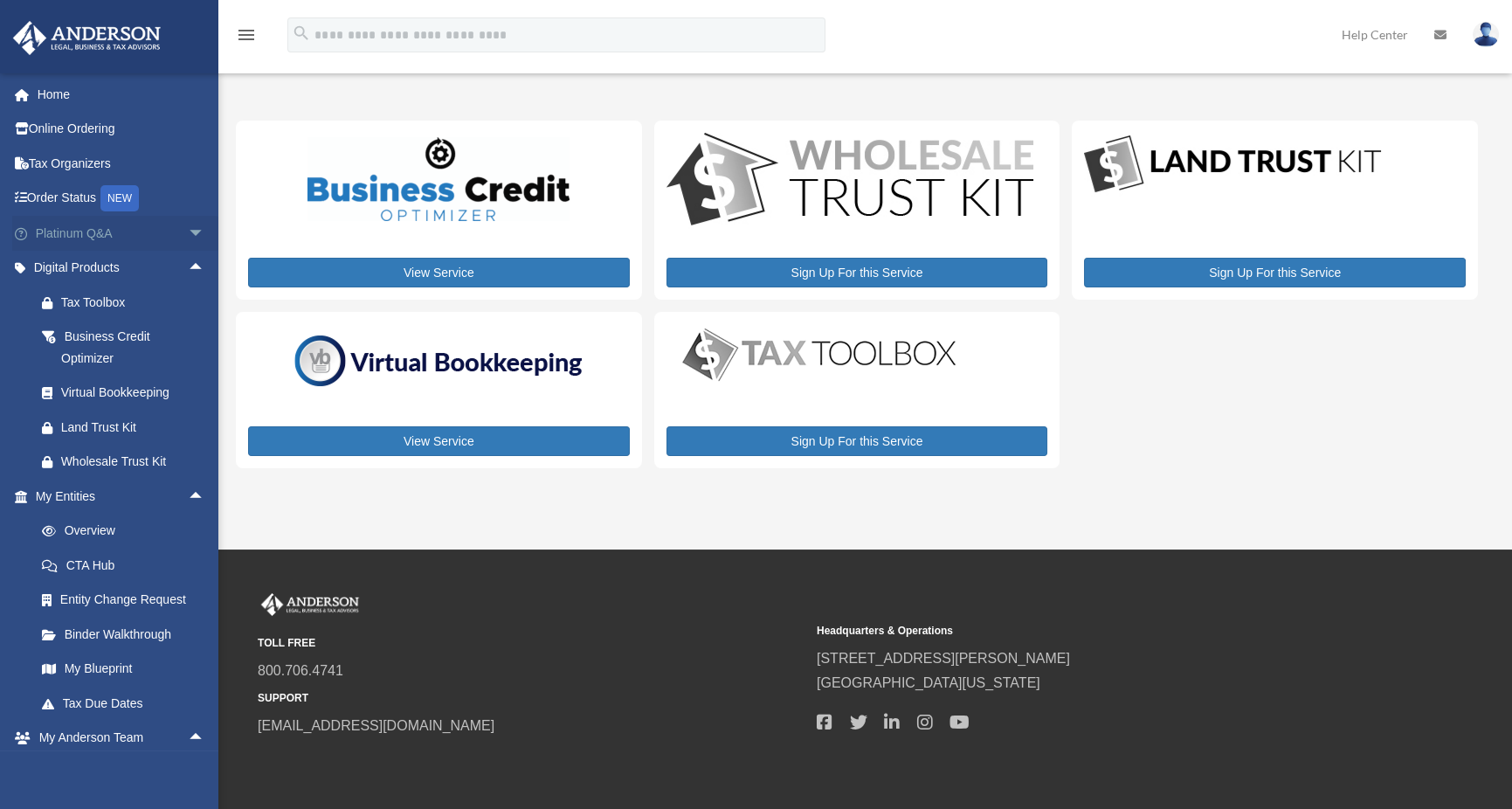
click at [188, 234] on span "arrow_drop_down" at bounding box center [205, 234] width 35 height 36
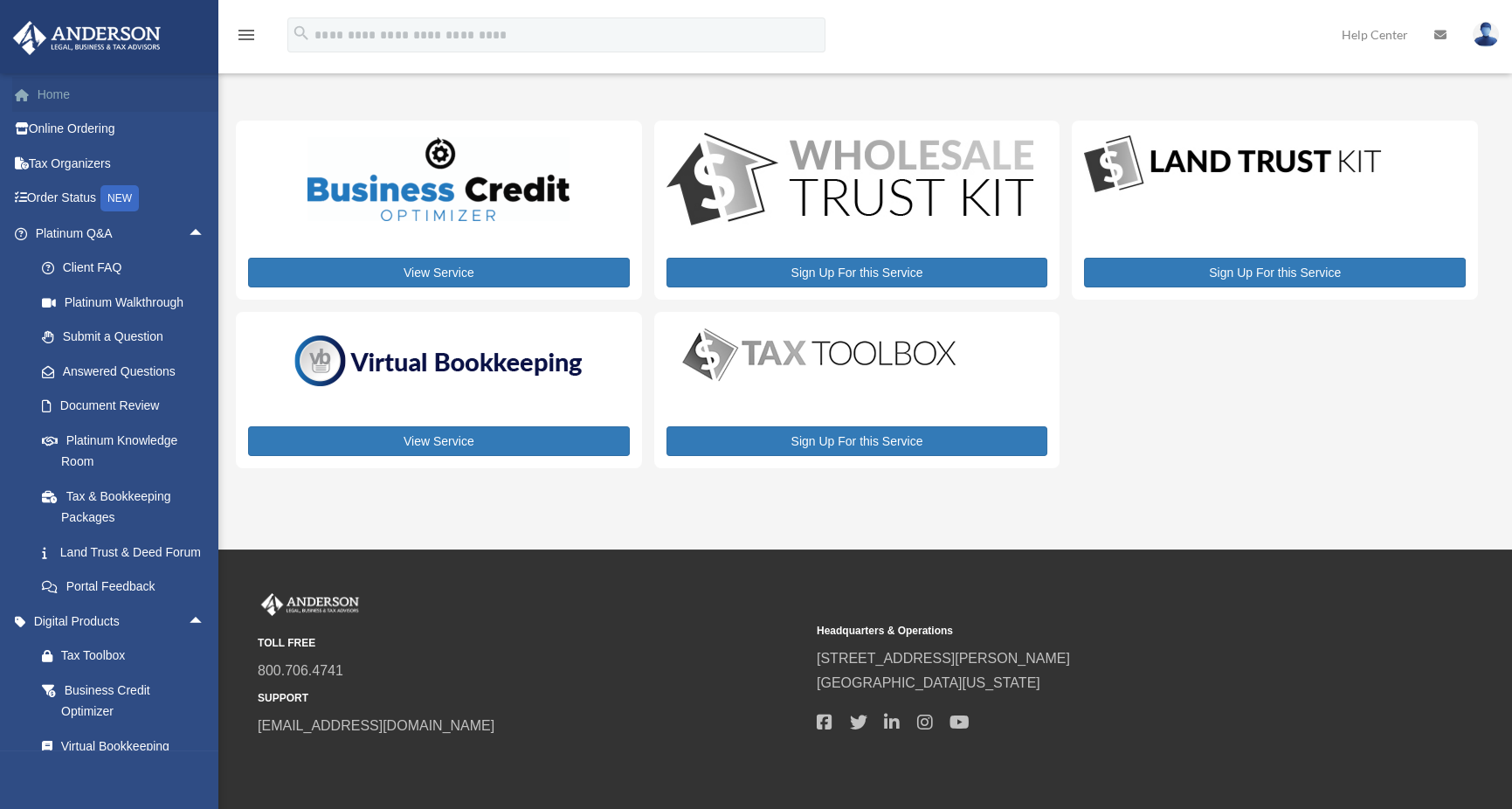
click at [63, 98] on link "Home" at bounding box center [121, 94] width 219 height 35
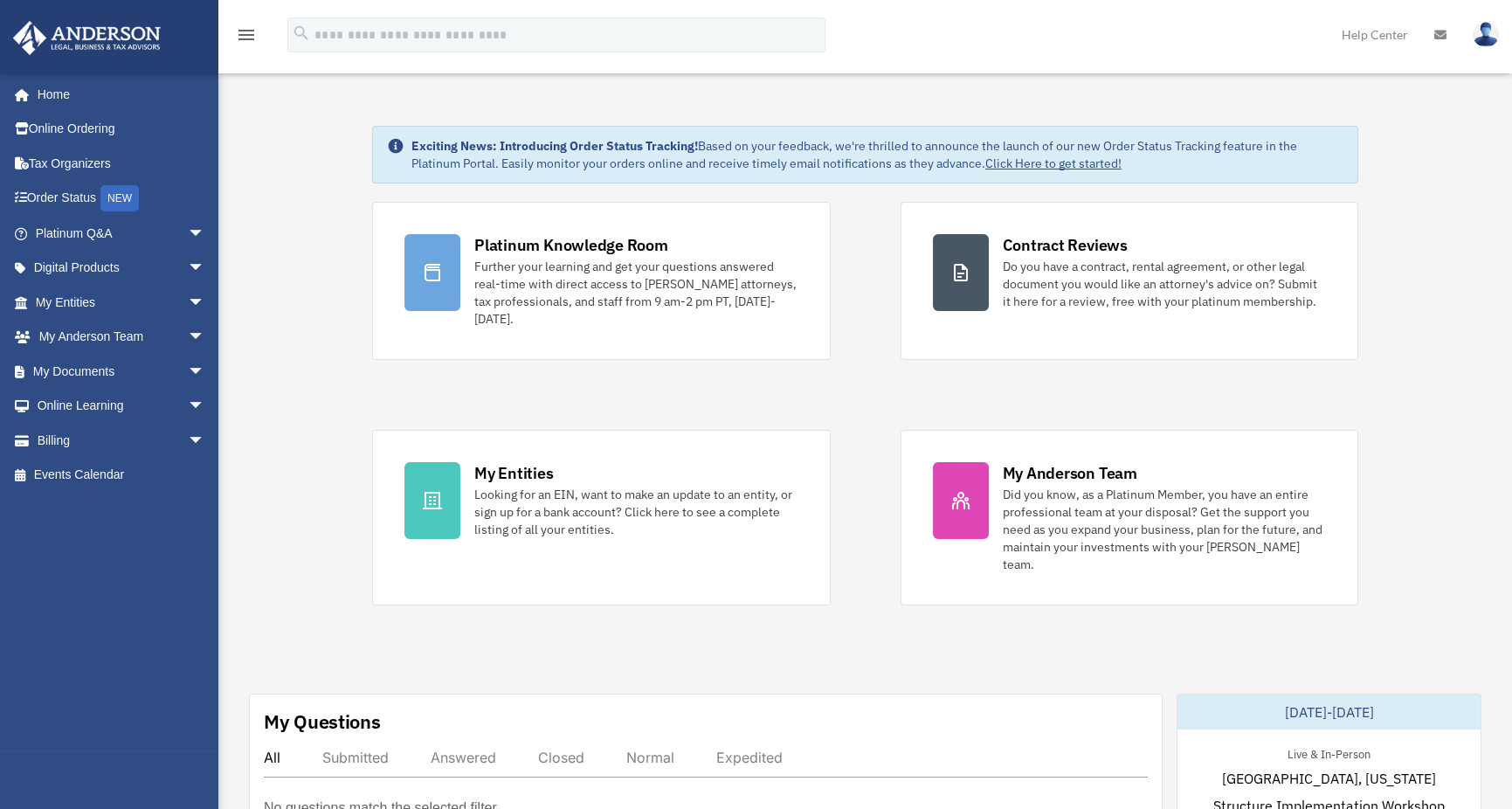
click at [1480, 41] on img at bounding box center [1486, 34] width 26 height 25
click at [248, 40] on icon "menu" at bounding box center [246, 35] width 21 height 21
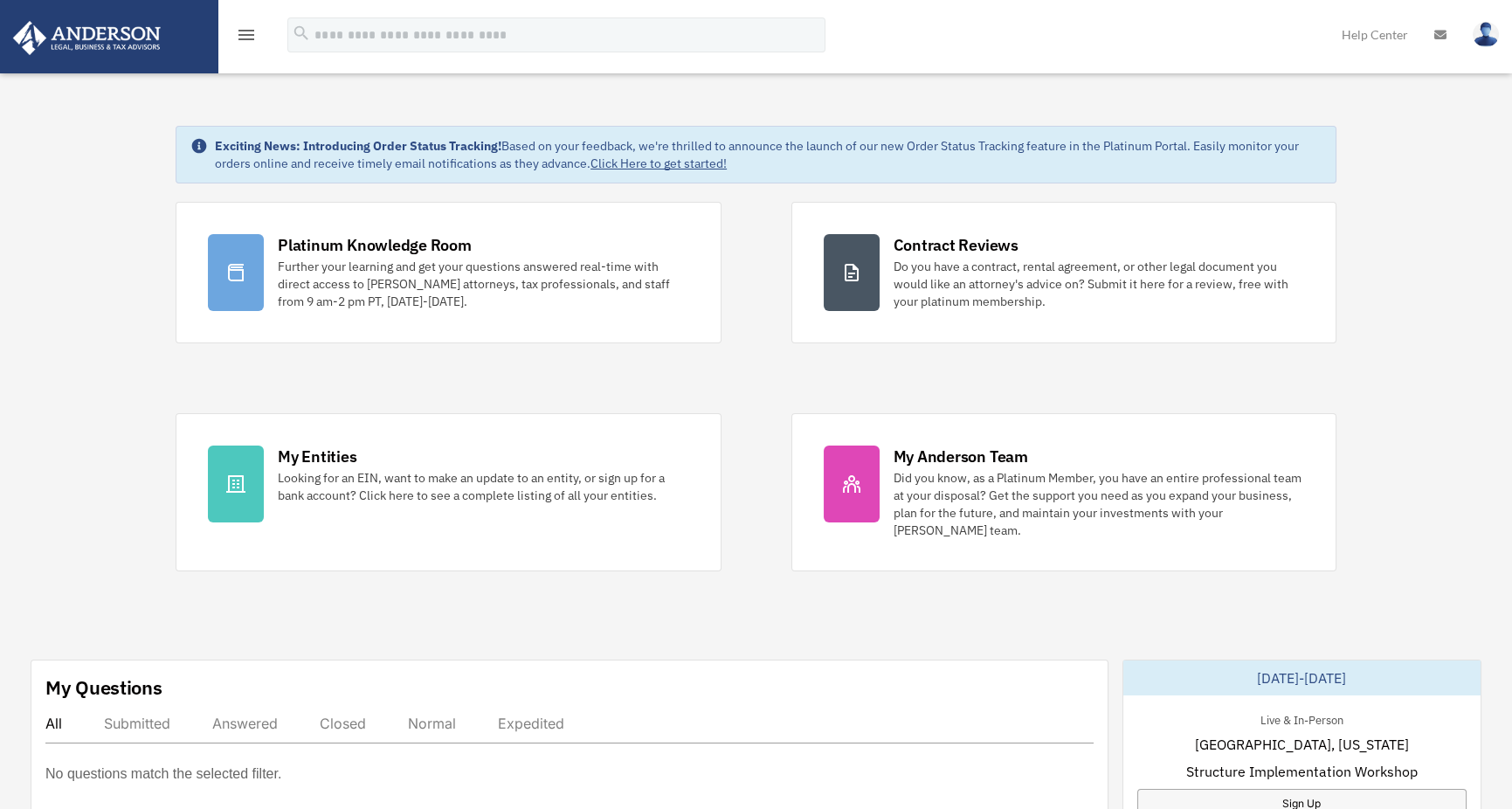
click at [248, 40] on icon "menu" at bounding box center [246, 35] width 21 height 21
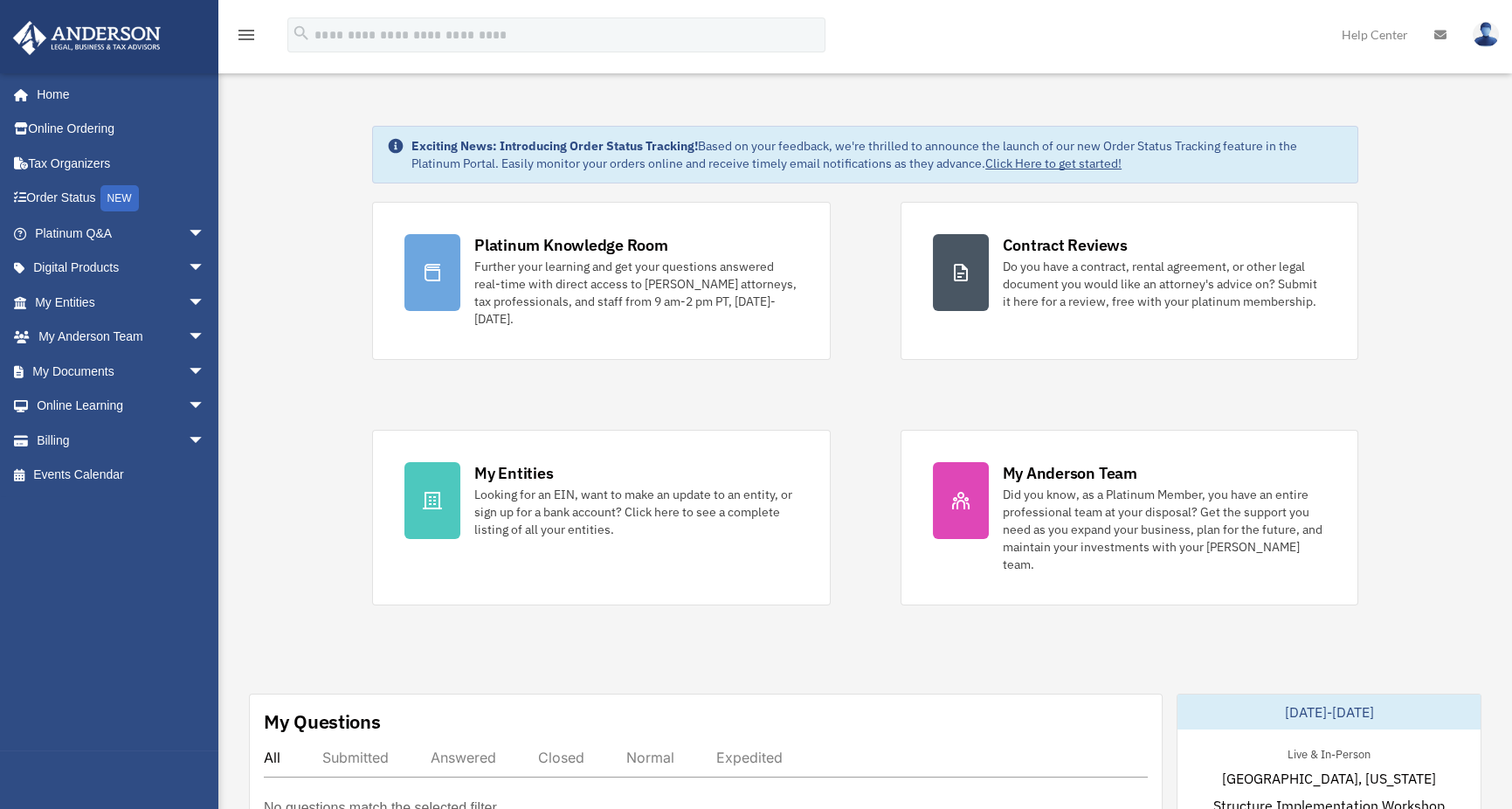
click at [1364, 36] on link "Help Center" at bounding box center [1375, 34] width 93 height 69
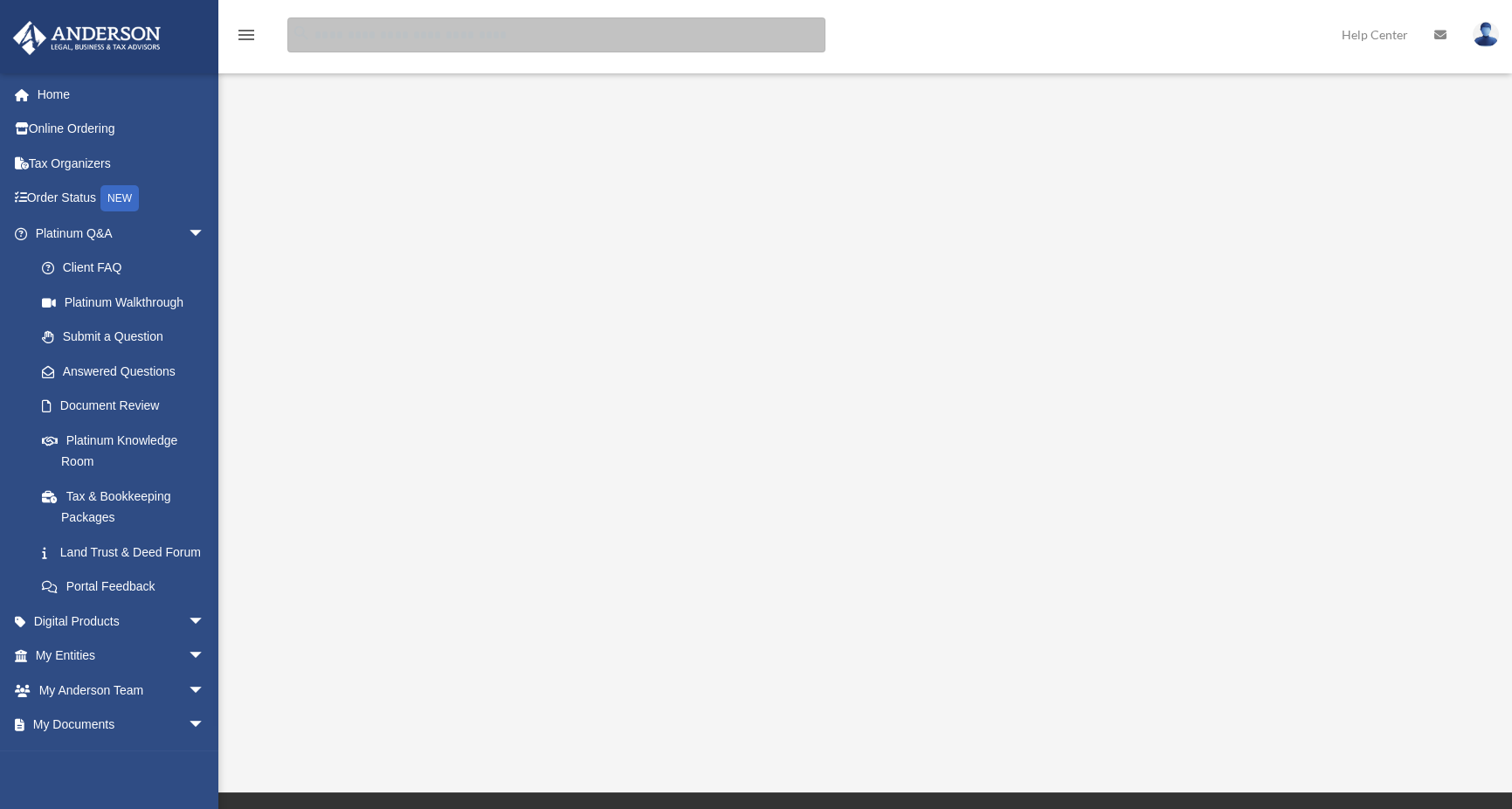
click at [481, 36] on input "search" at bounding box center [556, 35] width 538 height 35
type input "**********"
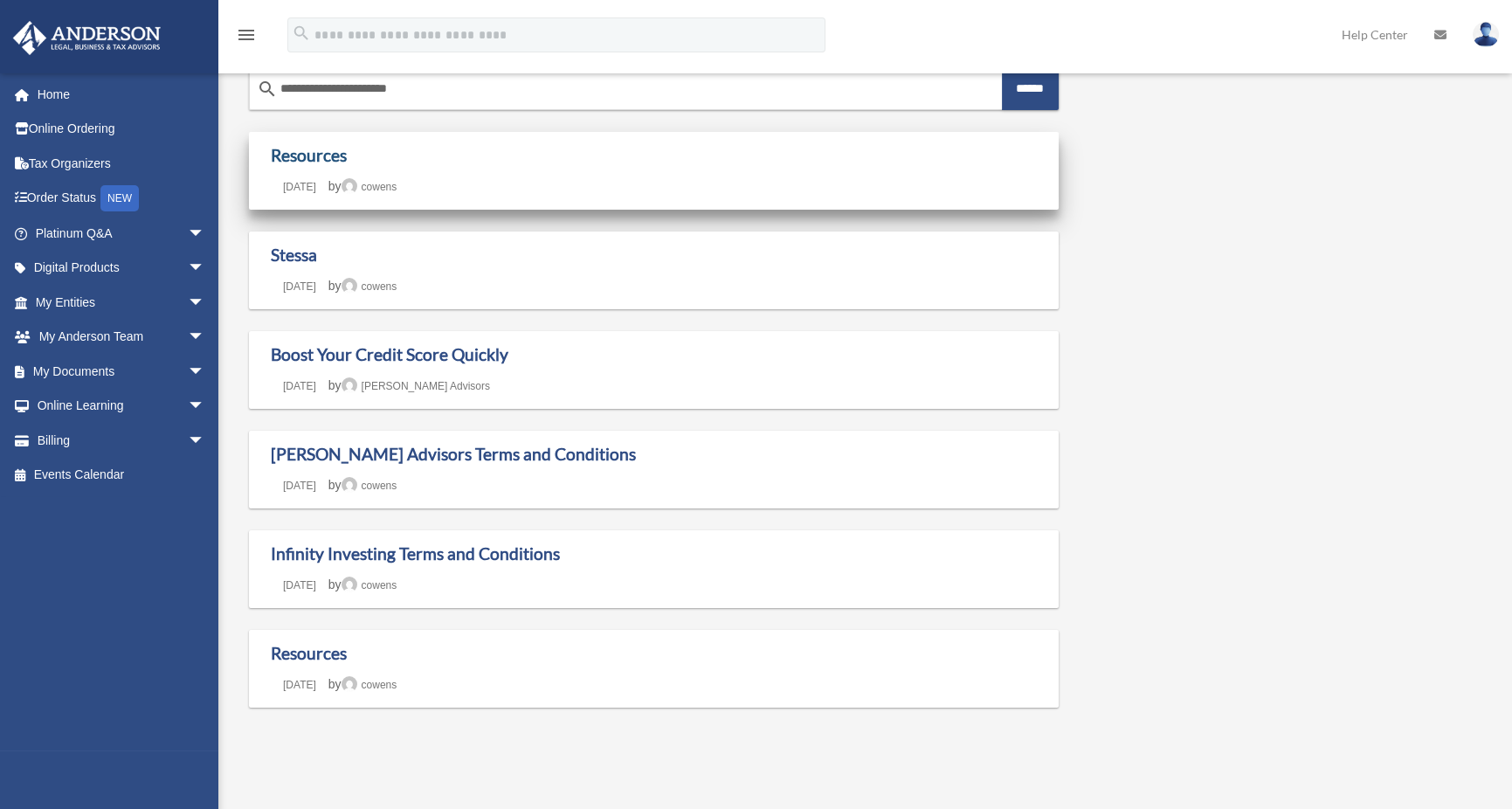
scroll to position [88, 0]
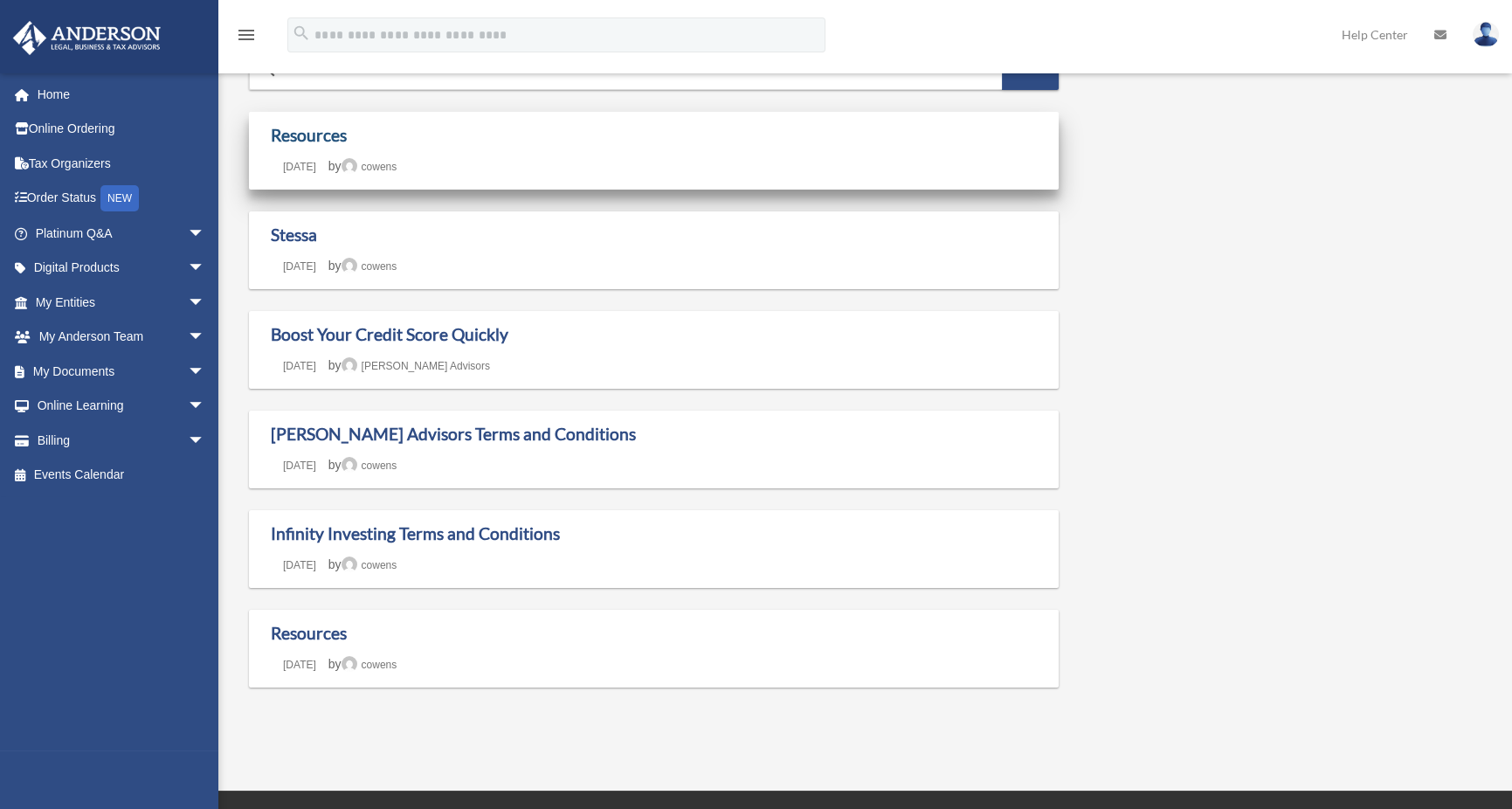
click at [306, 137] on link "Resources" at bounding box center [308, 135] width 76 height 20
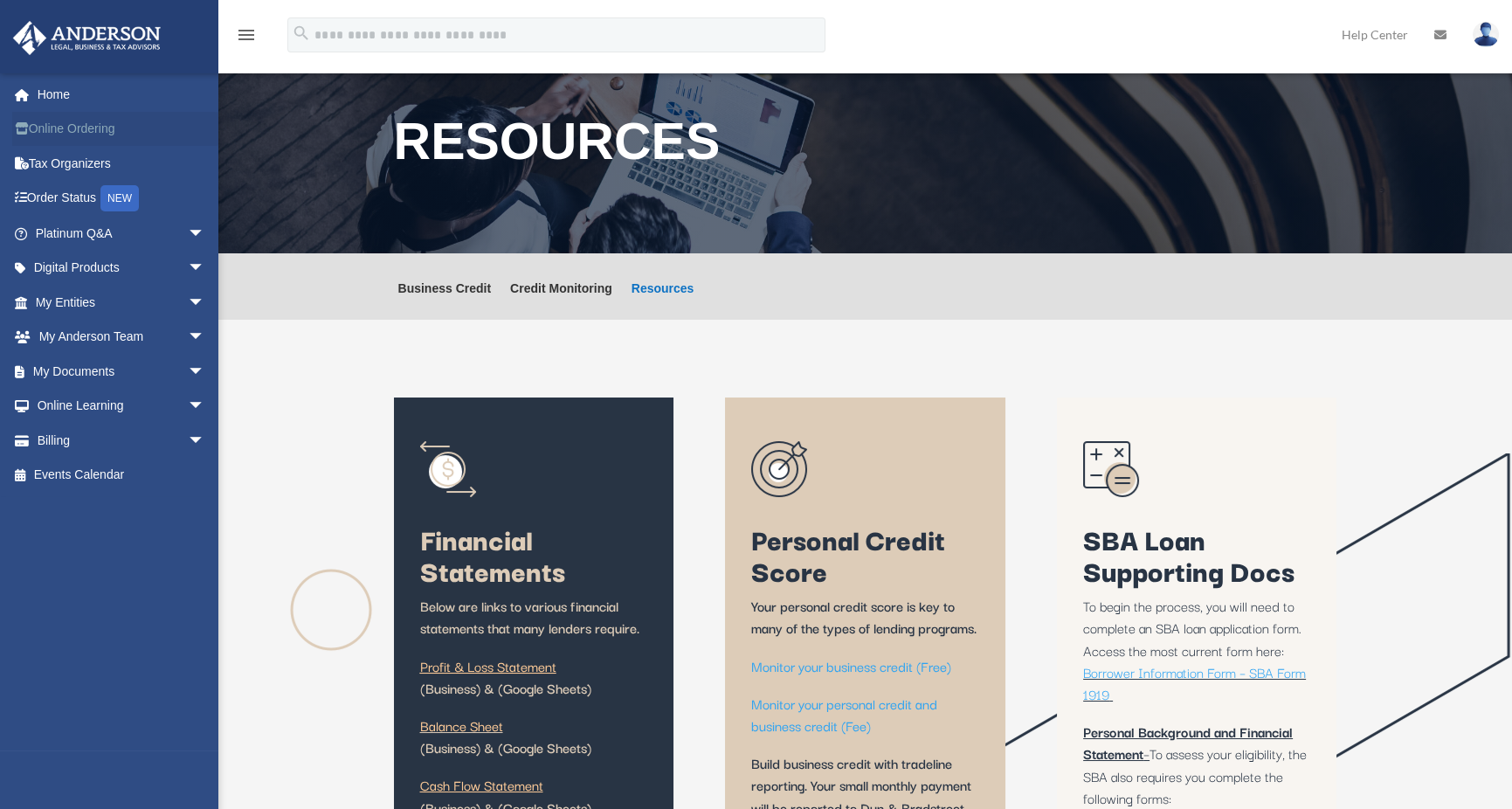
click at [76, 132] on link "Online Ordering" at bounding box center [121, 128] width 219 height 35
